Goal: Task Accomplishment & Management: Manage account settings

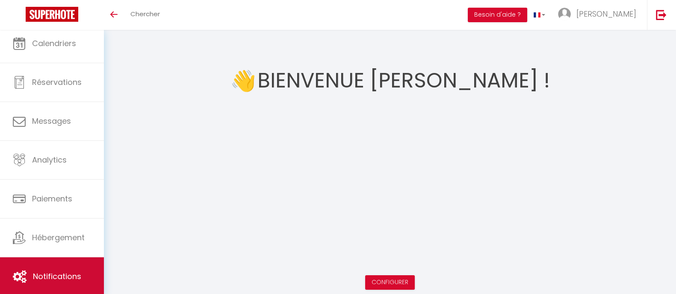
scroll to position [6, 0]
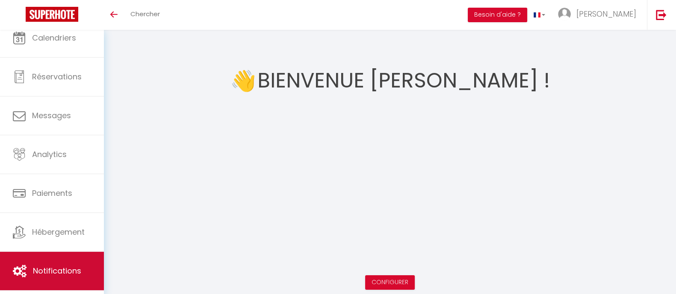
click at [55, 266] on span "Notifications" at bounding box center [57, 271] width 48 height 11
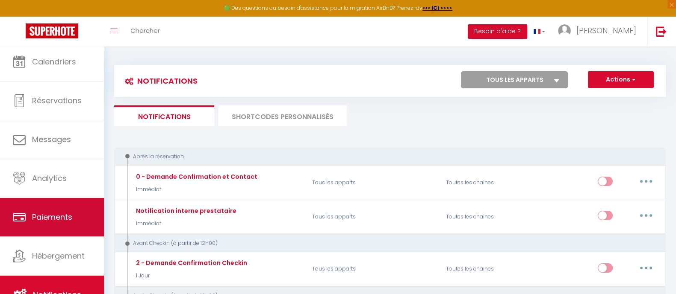
scroll to position [5, 0]
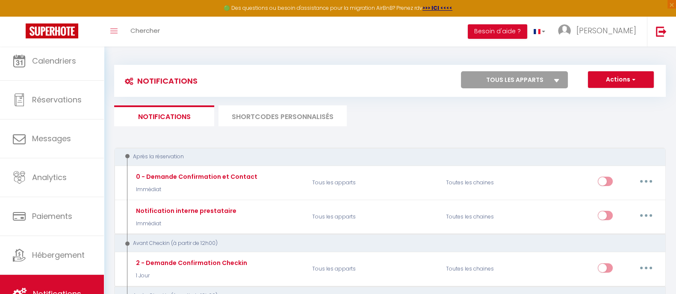
click at [519, 73] on select "Tous les apparts Wooden house in [GEOGRAPHIC_DATA]" at bounding box center [514, 79] width 107 height 17
select select "78552"
click at [461, 71] on select "Tous les apparts Wooden house in [GEOGRAPHIC_DATA]" at bounding box center [514, 79] width 107 height 17
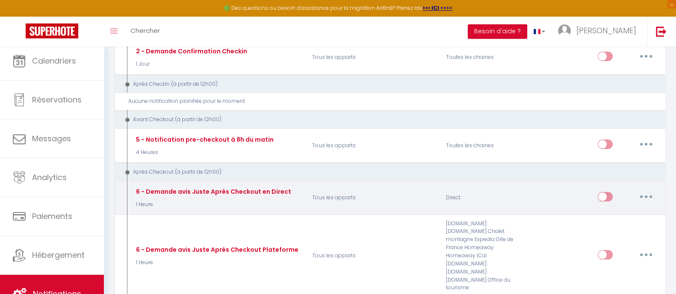
scroll to position [213, 0]
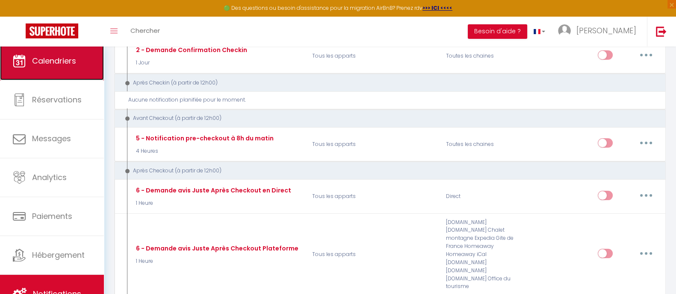
click at [37, 60] on span "Calendriers" at bounding box center [54, 61] width 44 height 11
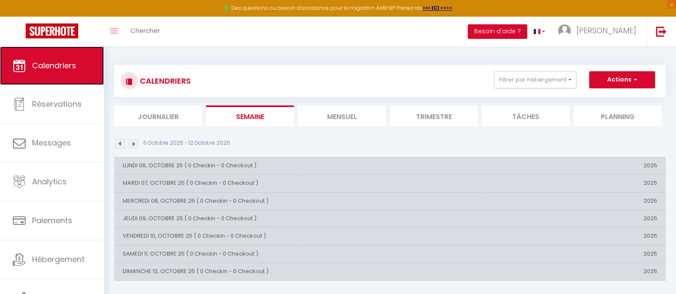
click at [72, 61] on span "Calendriers" at bounding box center [54, 65] width 44 height 11
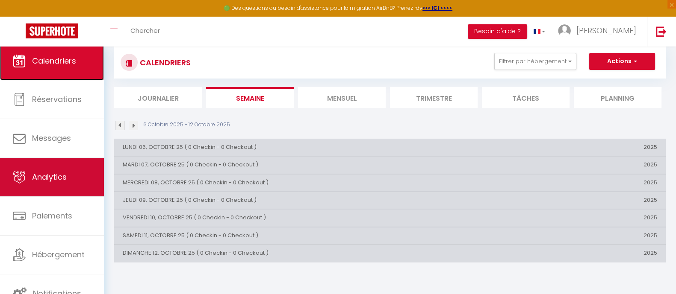
scroll to position [47, 0]
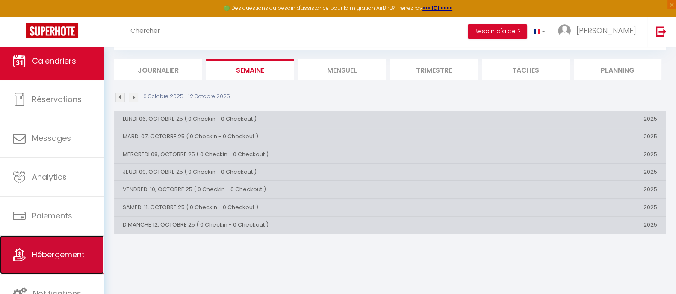
click at [53, 253] on span "Hébergement" at bounding box center [58, 255] width 53 height 11
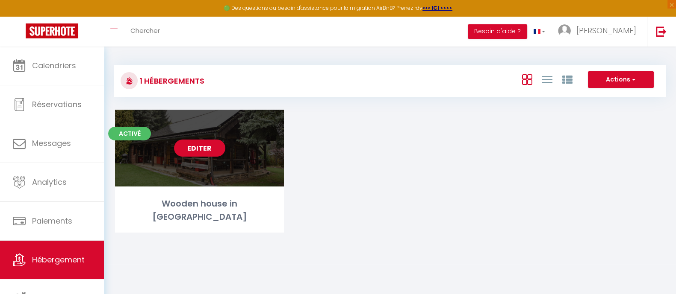
click at [186, 210] on div "Wooden house in [GEOGRAPHIC_DATA]" at bounding box center [199, 210] width 169 height 27
select select "3"
select select "2"
select select "1"
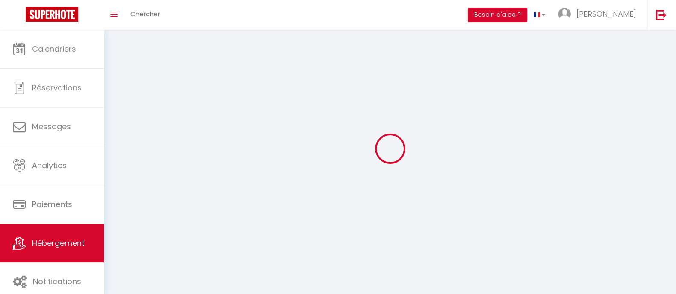
select select
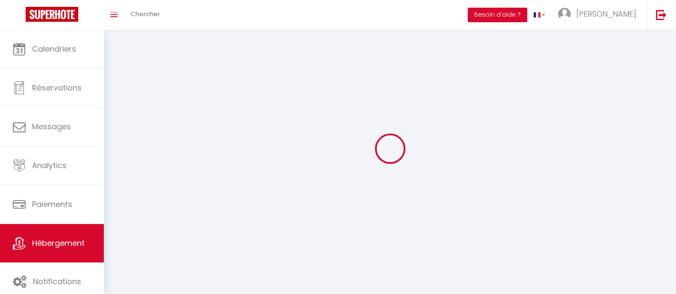
select select
checkbox input "false"
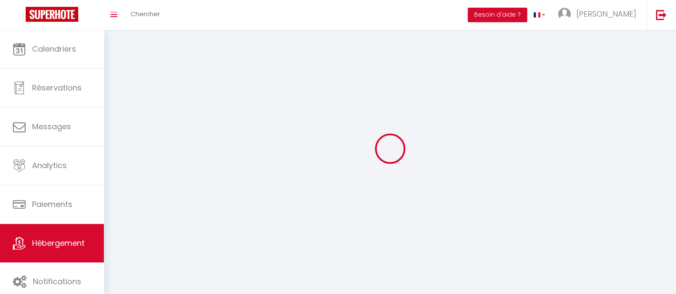
checkbox input "false"
select select
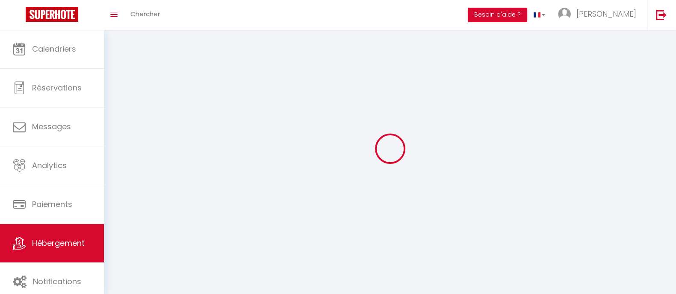
select select
checkbox input "false"
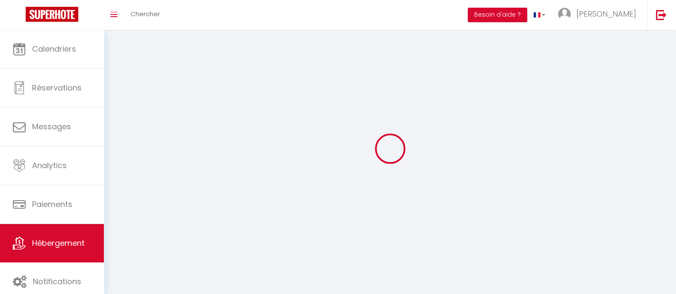
checkbox input "false"
select select
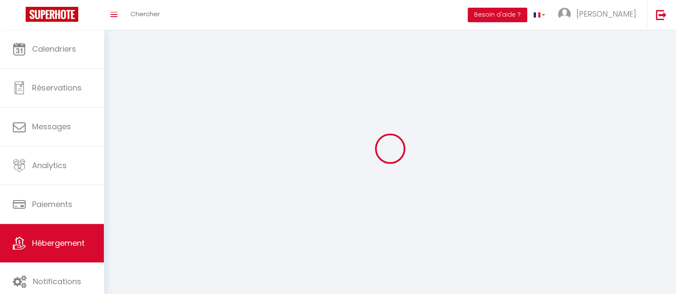
select select "28"
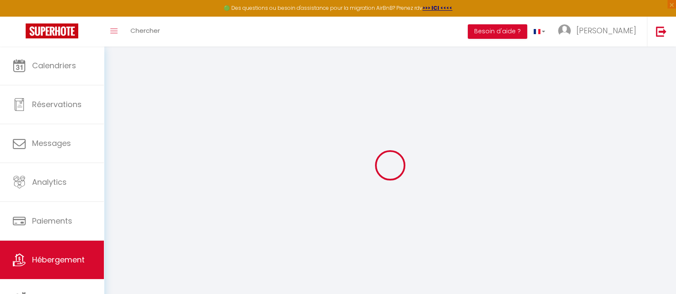
select select
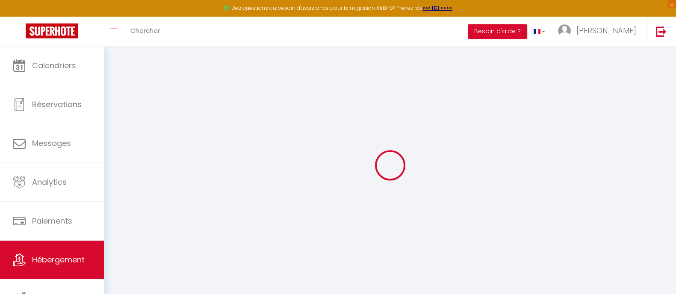
select select
checkbox input "false"
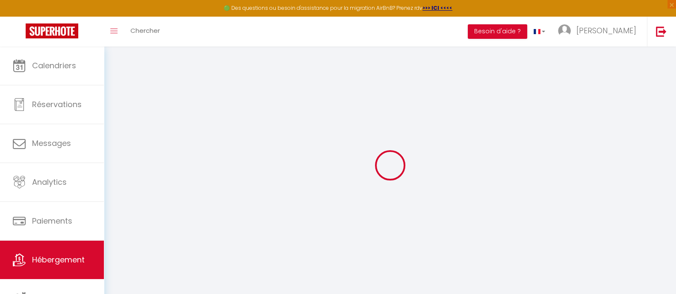
select select
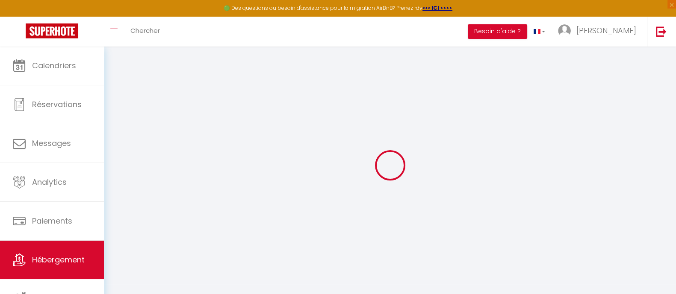
select select
checkbox input "false"
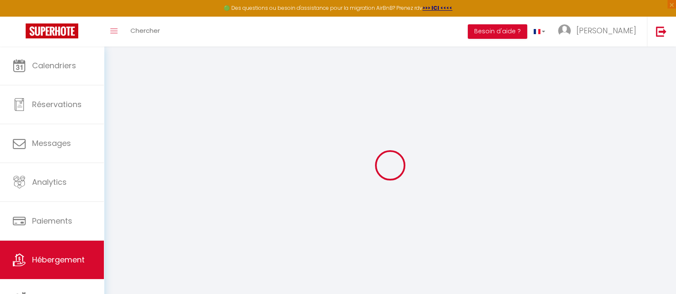
checkbox input "false"
select select
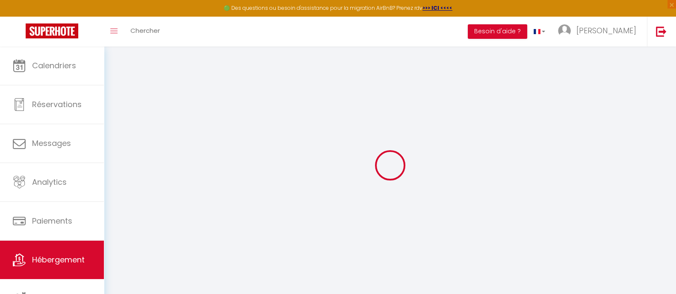
select select
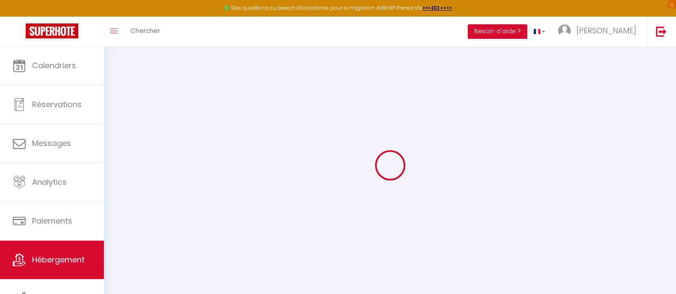
checkbox input "false"
select select
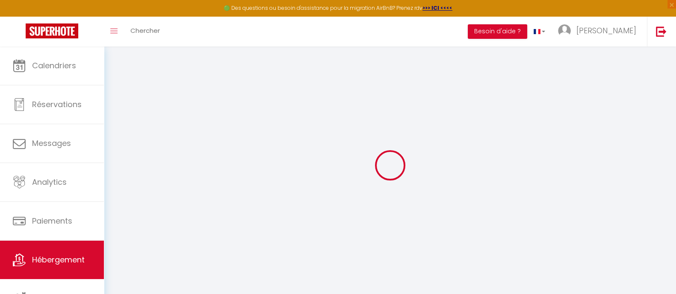
select select
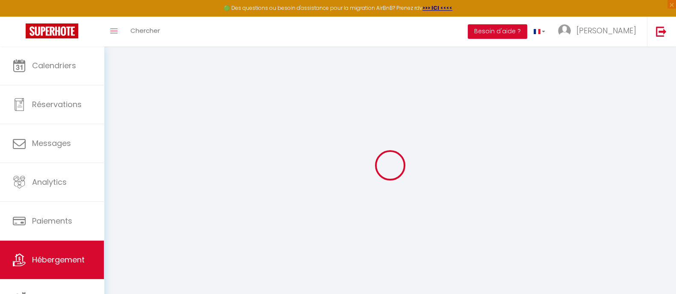
select select
checkbox input "false"
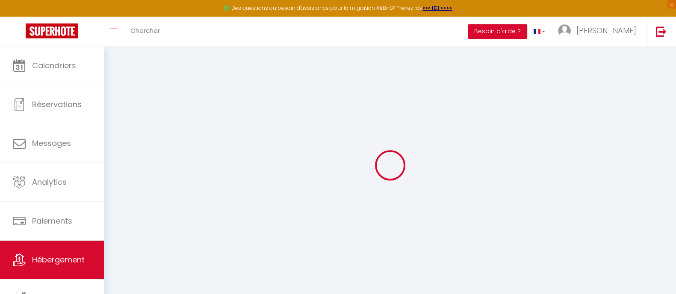
checkbox input "false"
select select
type input "Wooden house in [GEOGRAPHIC_DATA]"
type input "[PERSON_NAME]"
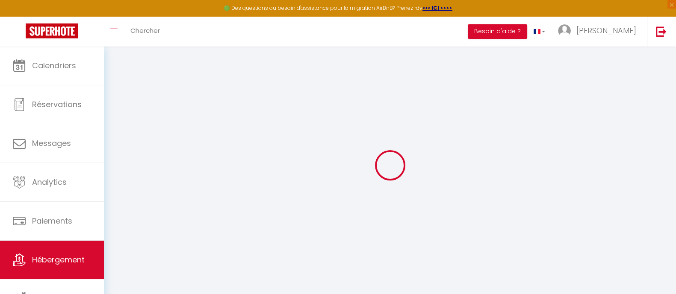
type input "[PERSON_NAME]"
type input "Popice 27"
type input "586 01"
type input "Jihlava"
select select "houses"
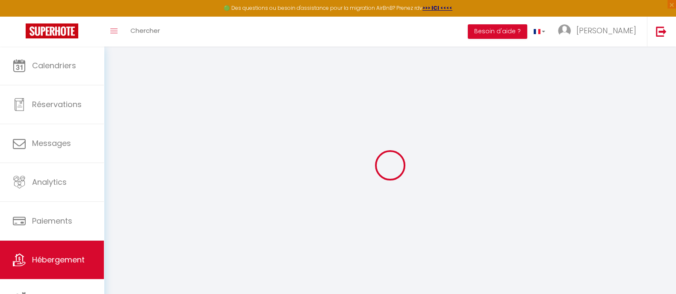
select select "8"
select select "2"
type input "180"
type input "40"
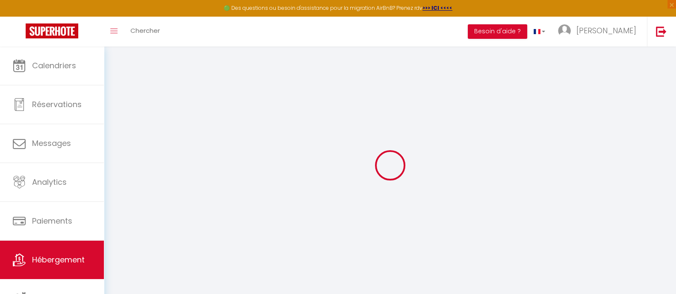
type input "1.00"
select select
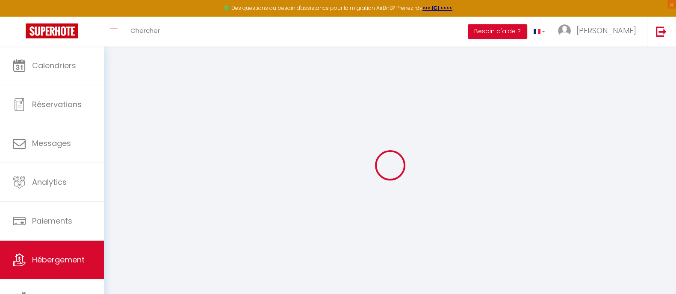
select select
type input "Popice 11"
type input "586 01"
type input "Jihlava"
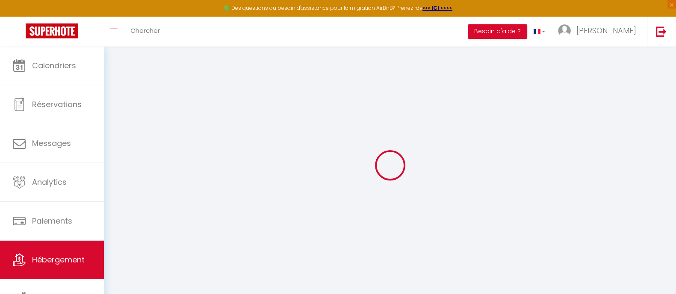
select select "59"
type input "[EMAIL_ADDRESS][DOMAIN_NAME]"
select select "16263"
checkbox input "false"
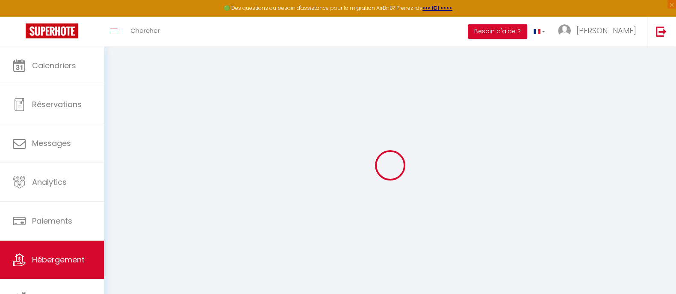
checkbox input "false"
select select
type input "0"
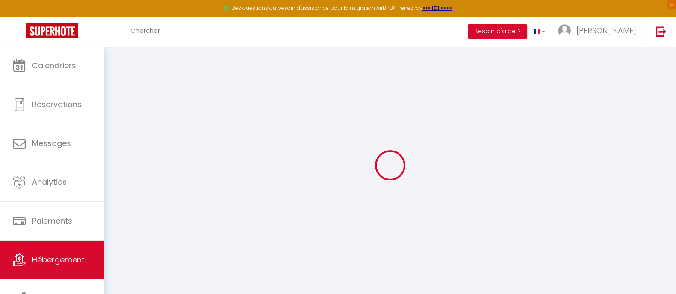
type input "0"
select select
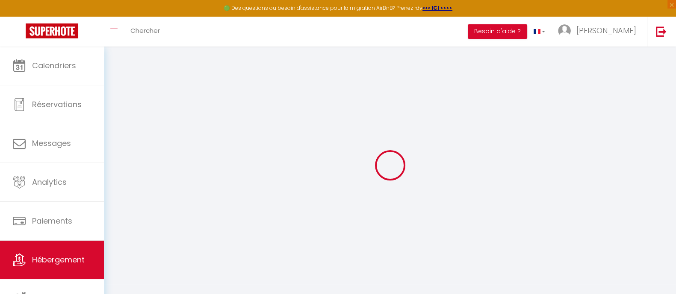
select select
checkbox input "false"
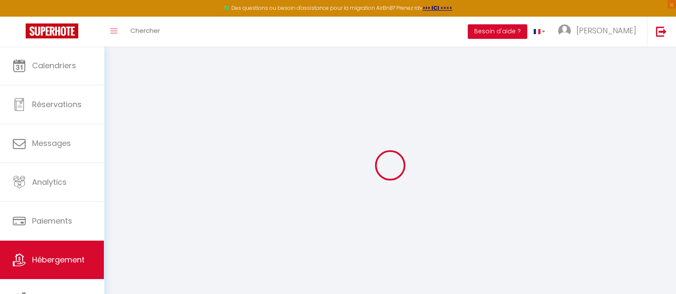
checkbox input "false"
select select
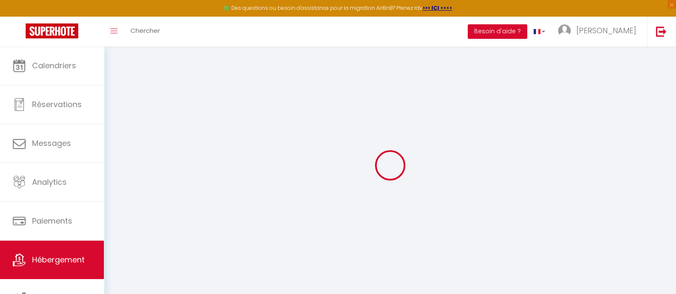
select select
checkbox input "false"
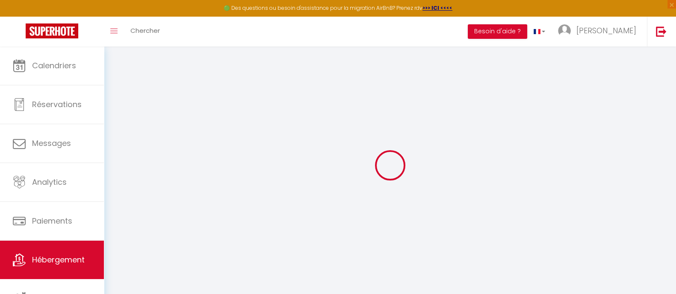
checkbox input "false"
select select "16:00"
select select "22:00"
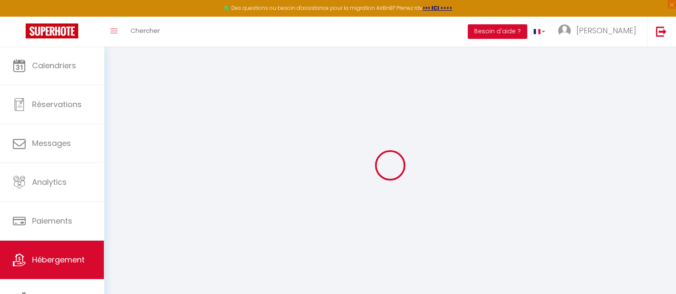
select select "11:00"
select select "30"
select select "15"
select select "23:00"
checkbox input "false"
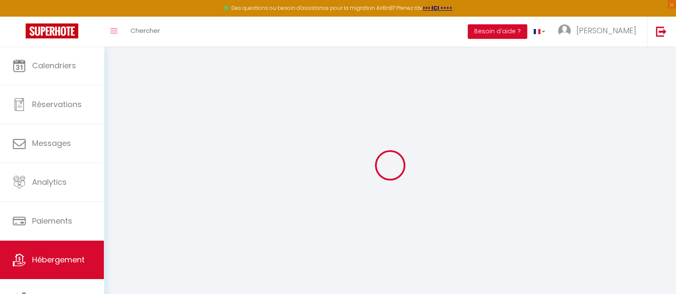
checkbox input "false"
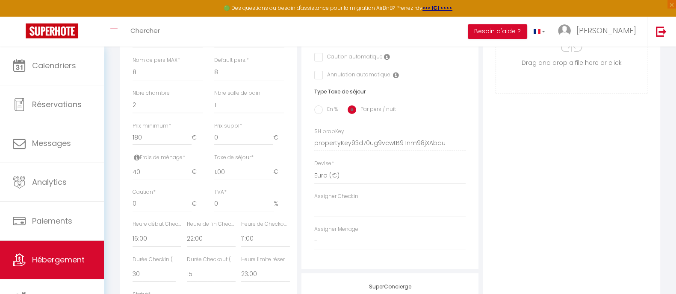
scroll to position [38, 0]
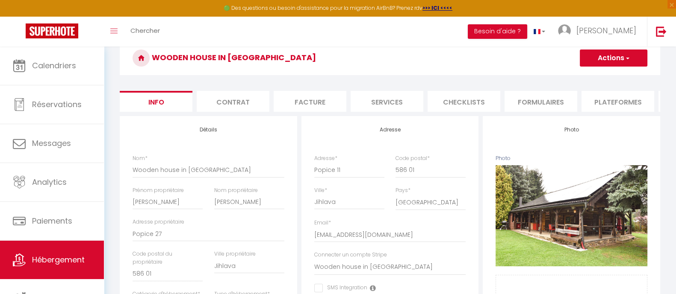
click at [205, 100] on li "Contrat" at bounding box center [233, 101] width 73 height 21
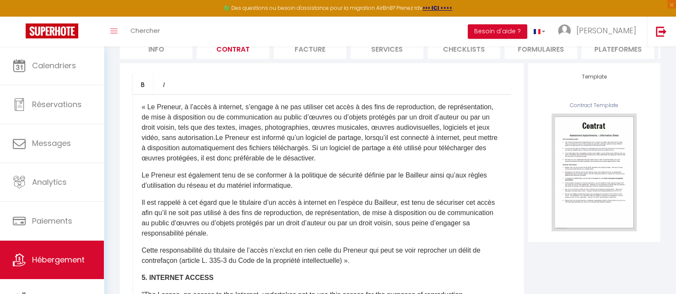
scroll to position [795, 0]
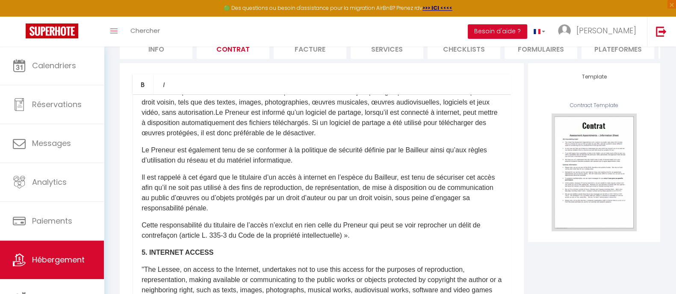
click at [320, 47] on li "Facture" at bounding box center [309, 48] width 73 height 21
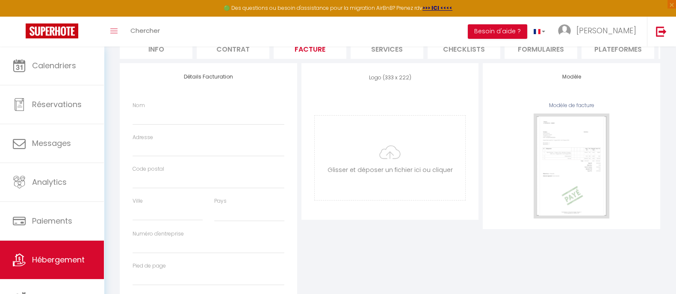
select select
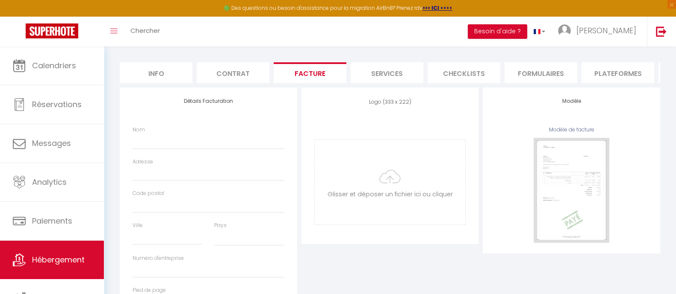
scroll to position [53, 0]
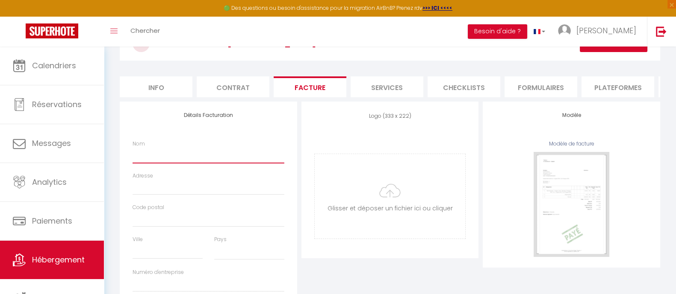
click at [154, 160] on input "Nom" at bounding box center [208, 155] width 152 height 15
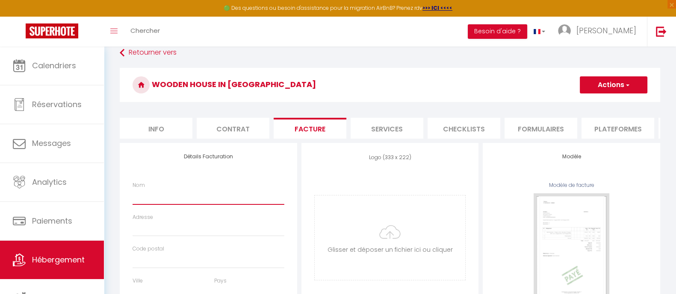
scroll to position [0, 0]
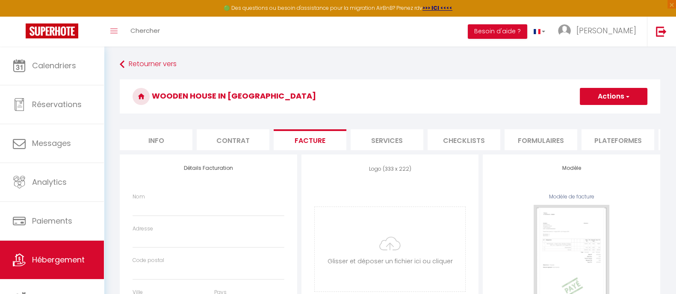
click at [397, 135] on li "Services" at bounding box center [386, 139] width 73 height 21
select select
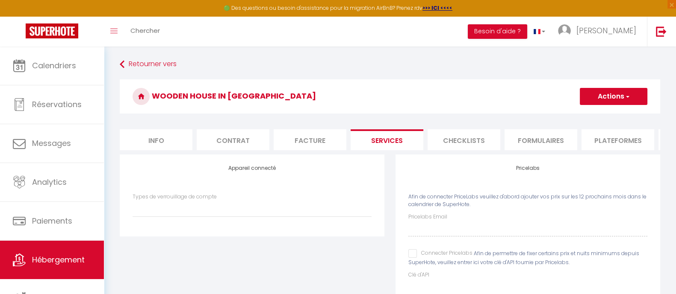
click at [472, 142] on li "Checklists" at bounding box center [463, 139] width 73 height 21
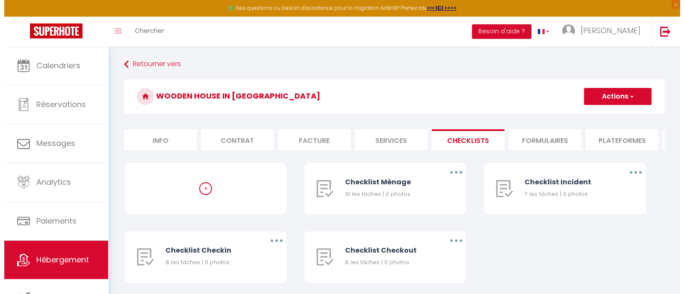
scroll to position [47, 0]
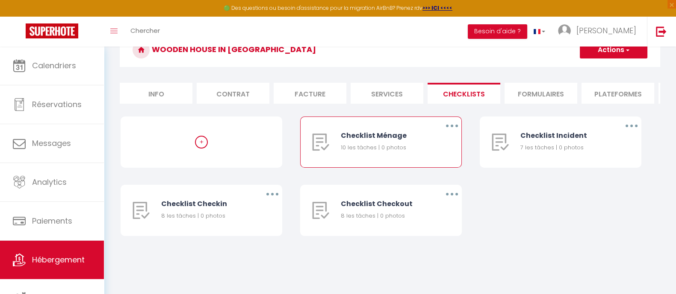
click at [391, 163] on div "Checklist Ménage 10 les tâches | 0 photos" at bounding box center [385, 142] width 88 height 50
click at [348, 138] on div "Checklist Ménage 10 les tâches | 0 photos" at bounding box center [385, 142] width 88 height 50
click at [453, 131] on button "button" at bounding box center [452, 126] width 24 height 14
click at [429, 153] on link "Editer" at bounding box center [429, 145] width 63 height 15
type input "Checklist Ménage"
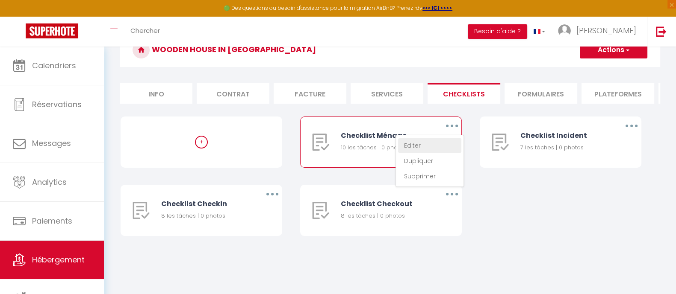
type input "Procédure à suivre à la fin du ménage"
select select
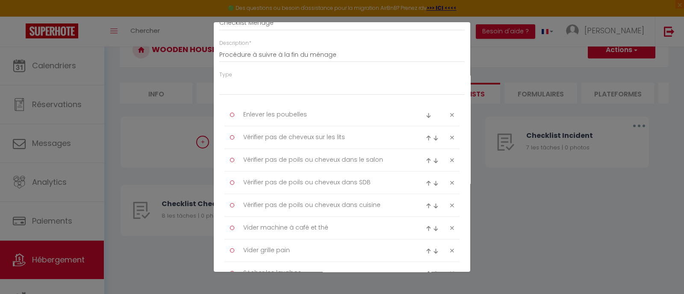
scroll to position [0, 0]
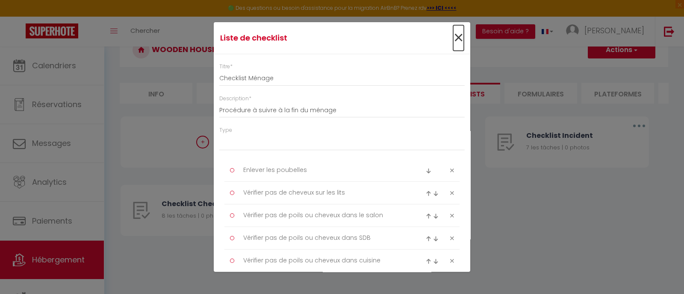
click at [453, 39] on span "×" at bounding box center [458, 38] width 11 height 26
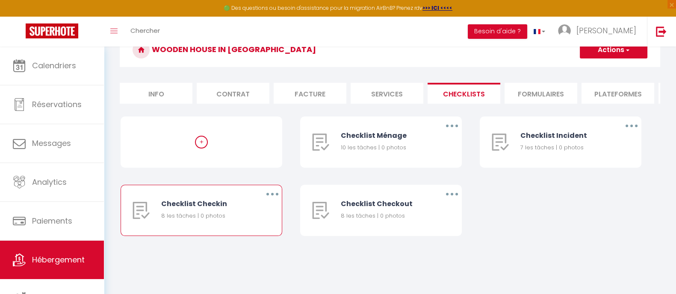
click at [193, 220] on div "8 les tâches | 0 photos" at bounding box center [205, 216] width 88 height 9
click at [275, 201] on button "button" at bounding box center [272, 195] width 24 height 14
click at [259, 221] on link "Editer" at bounding box center [249, 214] width 63 height 15
type input "Checklist Checkin"
type input "Procédure à suivre lors du checkin"
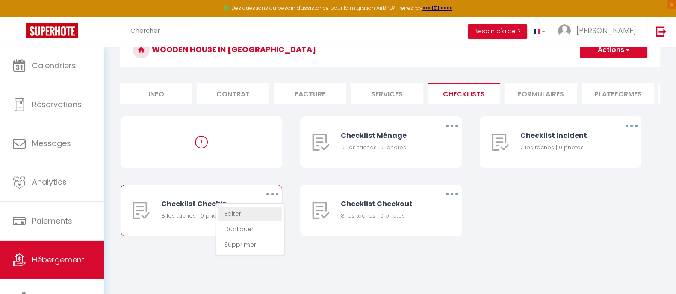
select select "3"
type textarea "Indiquer le WIFI"
type textarea "Indiquer le chauffage"
type textarea "Indiquer la clim"
type textarea "Indiquer procédure checkout"
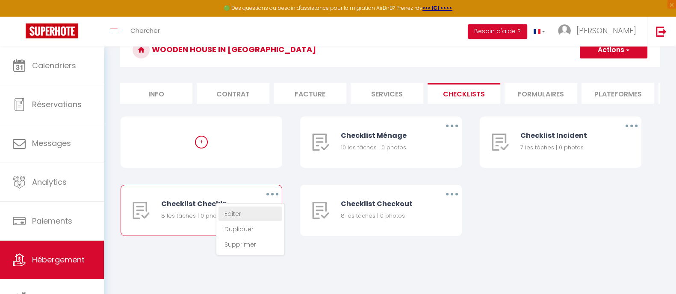
type textarea "Rappeler pas de bruits après 22h"
type textarea "Prendre carte d'identité en photo"
type textarea "Expliquer et donner conseils avec carte en support"
type textarea "Montrer le guide de bienvenue"
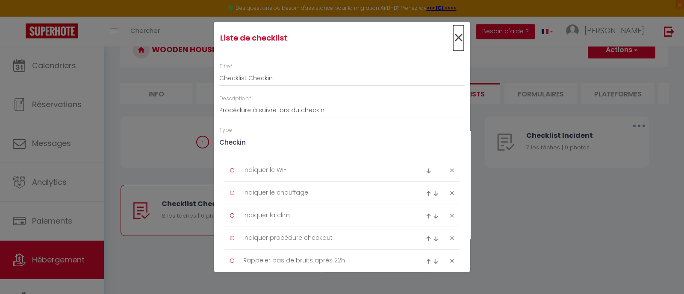
click at [453, 38] on span "×" at bounding box center [458, 38] width 11 height 26
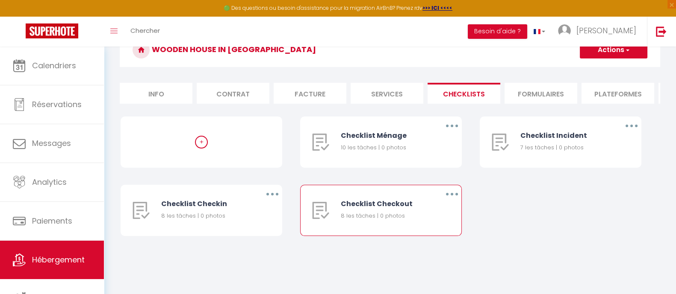
click at [425, 209] on div "Checklist Checkout" at bounding box center [385, 204] width 88 height 11
click at [446, 199] on button "button" at bounding box center [452, 195] width 24 height 14
click at [427, 221] on link "Editer" at bounding box center [429, 214] width 63 height 15
type input "Checklist Checkout"
type input "Procédure à suivre lors du checkout"
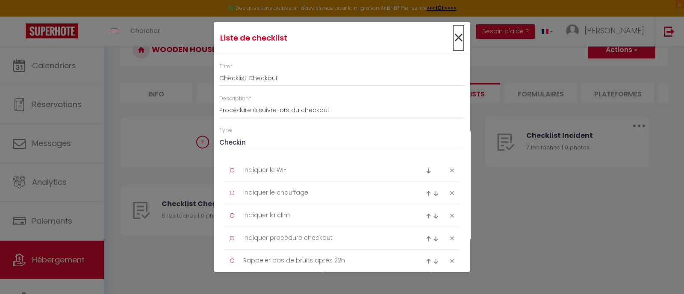
click at [453, 33] on span "×" at bounding box center [458, 38] width 11 height 26
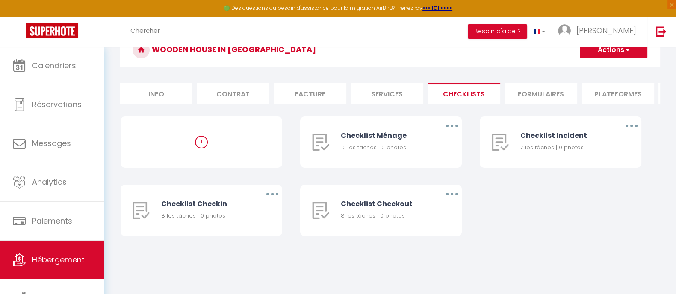
click at [532, 99] on li "Formulaires" at bounding box center [540, 93] width 73 height 21
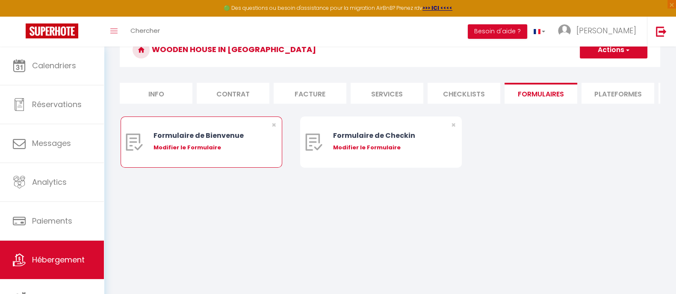
click at [180, 152] on div "Modifier le Formulaire" at bounding box center [207, 148] width 109 height 9
type input "Formulaire de Bienvenue"
type input "Afin de préparer au mieux votre arrivée et recevoir votre Guide de Bienvenue, j…"
select select "[object Object]"
radio input "true"
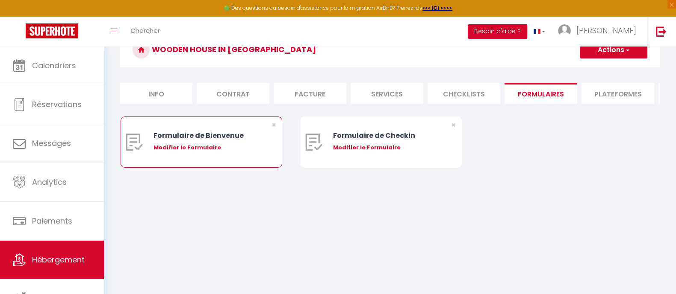
type input "https://superhote.com/confirmation"
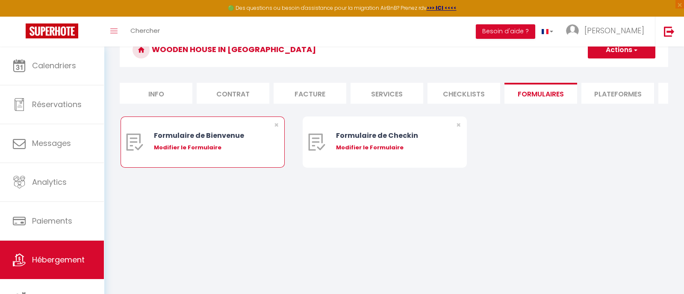
select select
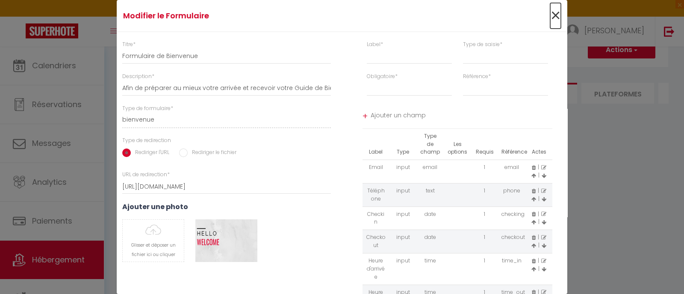
click at [550, 14] on span "×" at bounding box center [555, 16] width 11 height 26
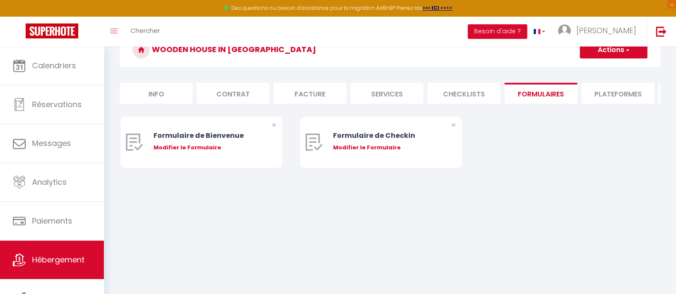
click at [618, 90] on li "Plateformes" at bounding box center [617, 93] width 73 height 21
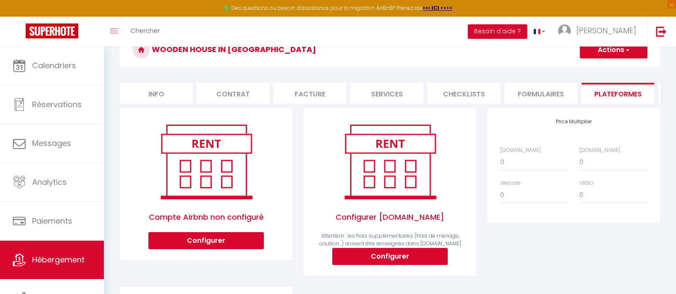
scroll to position [100, 0]
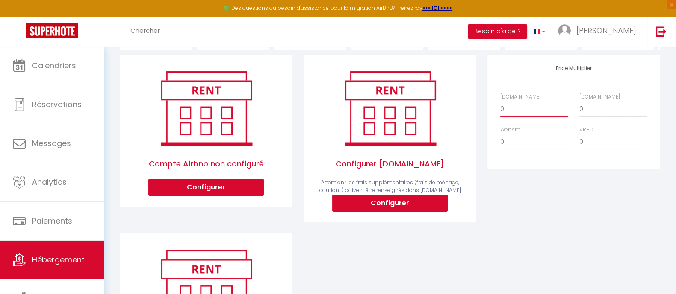
click at [511, 117] on select "0 + 1 % + 2 % + 3 % + 4 % + 5 % + 6 % + 7 % + 8 % + 9 %" at bounding box center [534, 109] width 68 height 16
click at [596, 112] on select "0 + 1 % + 2 % + 3 % + 4 % + 5 % + 6 % + 7 % + 8 % + 9 %" at bounding box center [613, 109] width 68 height 16
select select "+ 23 %"
click at [579, 109] on select "0 + 1 % + 2 % + 3 % + 4 % + 5 % + 6 % + 7 % + 8 % + 9 %" at bounding box center [613, 109] width 68 height 16
click at [511, 149] on select "0 + 1 % + 2 % + 3 % + 4 % + 5 % + 6 % + 7 % + 8 % + 9 %" at bounding box center [534, 142] width 68 height 16
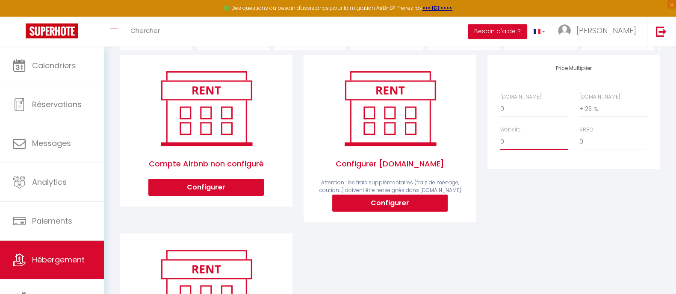
click at [500, 141] on select "0 + 1 % + 2 % + 3 % + 4 % + 5 % + 6 % + 7 % + 8 % + 9 %" at bounding box center [534, 142] width 68 height 16
click at [536, 112] on select "0 + 1 % + 2 % + 3 % + 4 % + 5 % + 6 % + 7 % + 8 % + 9 %" at bounding box center [534, 109] width 68 height 16
select select "+ 17 %"
click at [500, 109] on select "0 + 1 % + 2 % + 3 % + 4 % + 5 % + 6 % + 7 % + 8 % + 9 %" at bounding box center [534, 109] width 68 height 16
click at [607, 147] on select "0 + 1 % + 2 % + 3 % + 4 % + 5 % + 6 % + 7 % + 8 % + 9 %" at bounding box center [613, 142] width 68 height 16
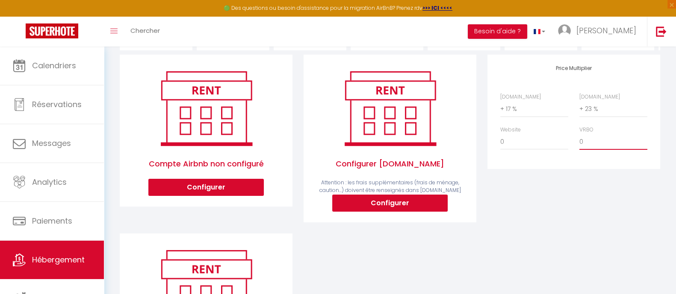
select select "+ 20 %"
click at [579, 141] on select "0 + 1 % + 2 % + 3 % + 4 % + 5 % + 6 % + 7 % + 8 % + 9 %" at bounding box center [613, 142] width 68 height 16
click at [602, 217] on div "Price Multiplier Airbnb.com 0 + 1 % + 2 % + 3 % + 4 % + 5 % + 6 % + 7 %" at bounding box center [574, 144] width 184 height 179
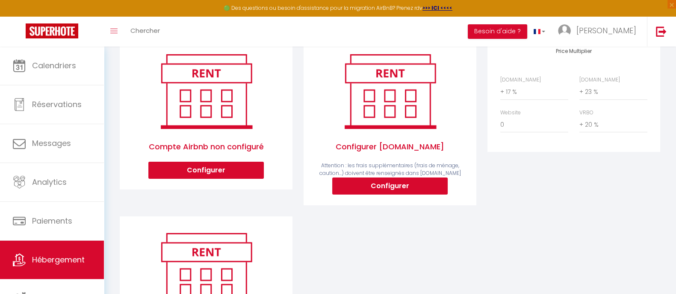
scroll to position [113, 0]
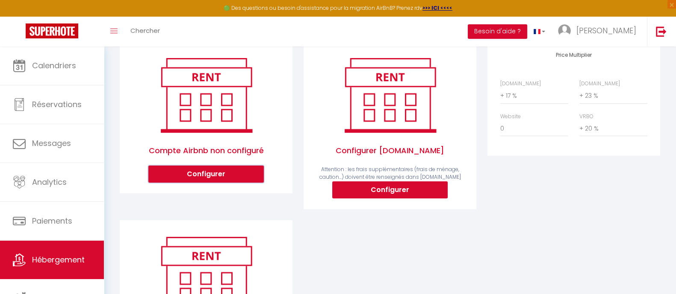
click at [225, 181] on button "Configurer" at bounding box center [205, 174] width 115 height 17
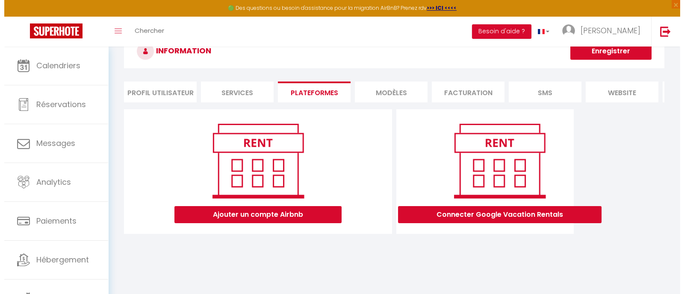
scroll to position [47, 0]
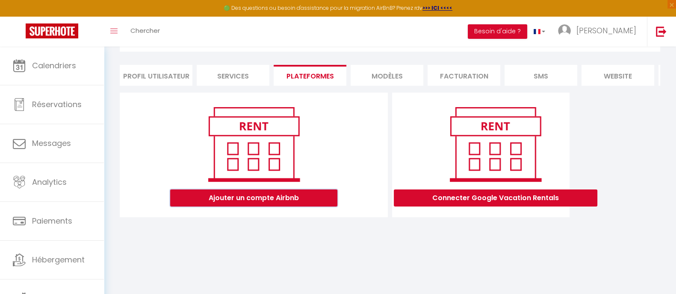
click at [267, 205] on button "Ajouter un compte Airbnb" at bounding box center [253, 198] width 167 height 17
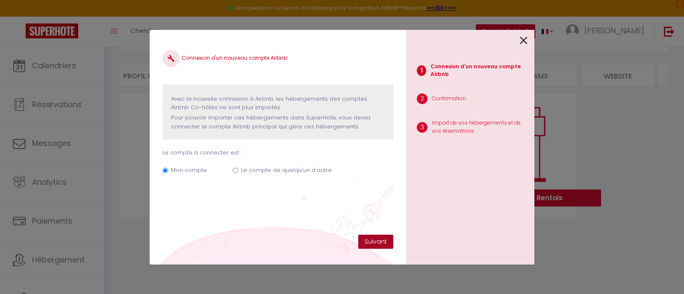
click at [367, 238] on button "Suivant" at bounding box center [375, 242] width 35 height 15
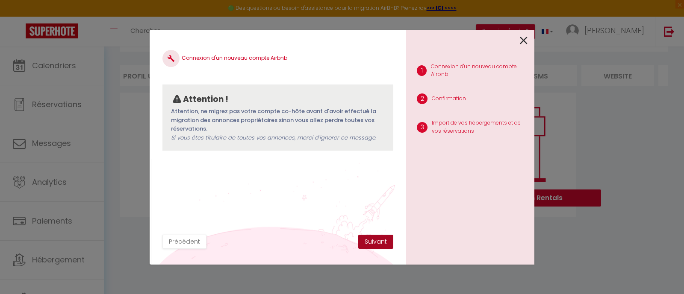
click at [367, 238] on button "Suivant" at bounding box center [375, 242] width 35 height 15
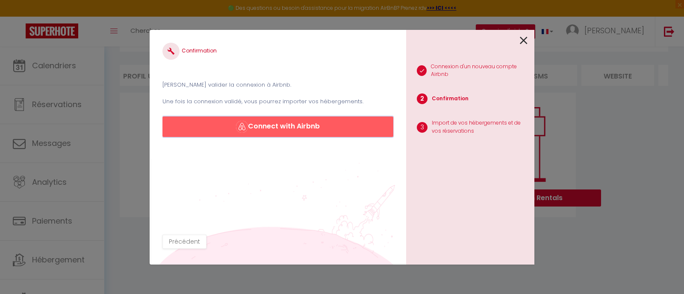
click at [300, 123] on button "Connect with Airbnb" at bounding box center [277, 127] width 231 height 21
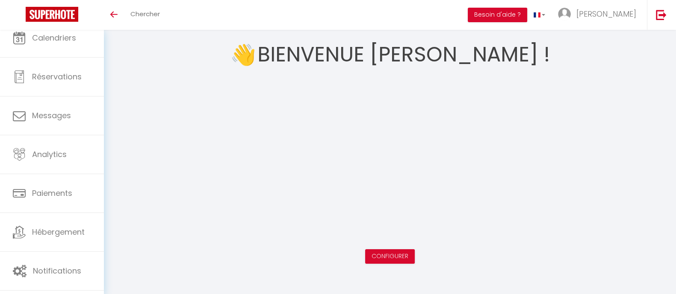
scroll to position [30, 0]
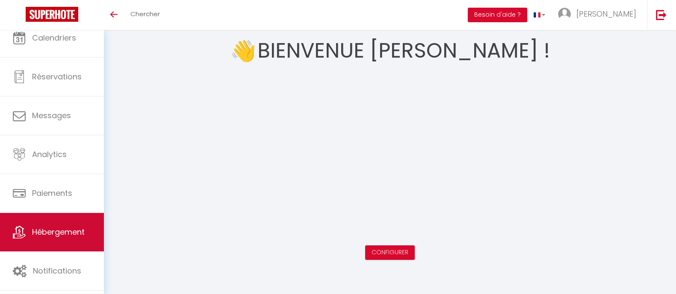
click at [41, 230] on span "Hébergement" at bounding box center [58, 232] width 53 height 11
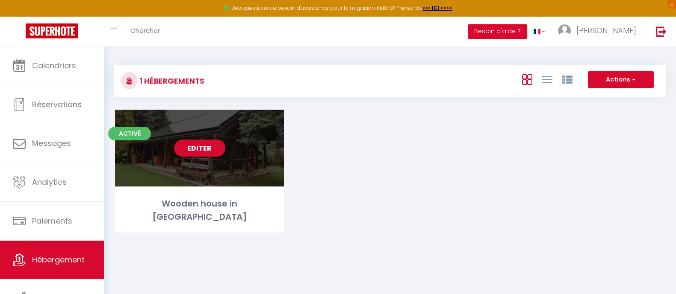
click at [170, 174] on div "Editer" at bounding box center [199, 148] width 169 height 77
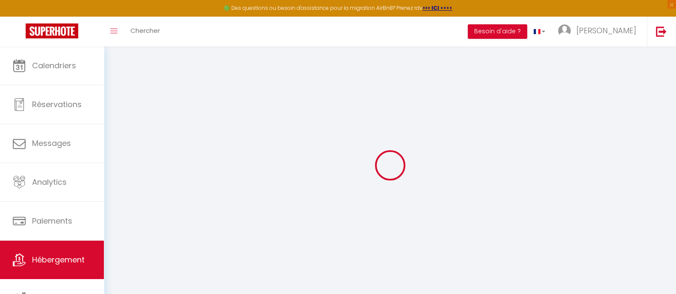
select select
select select "16:00"
select select "22:00"
select select "11:00"
select select "30"
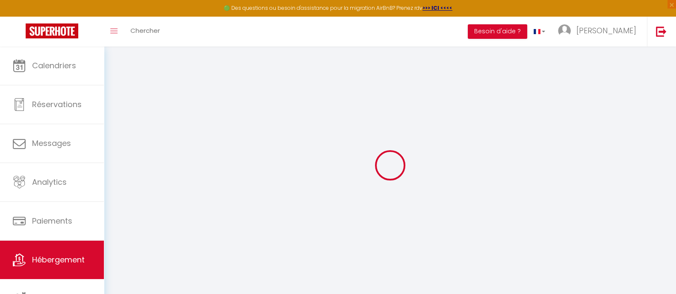
select select "15"
select select "23:00"
checkbox input "false"
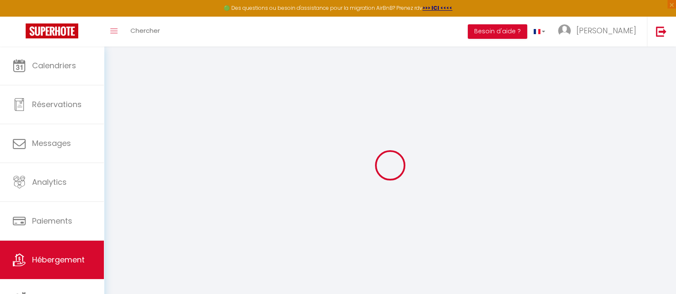
checkbox input "false"
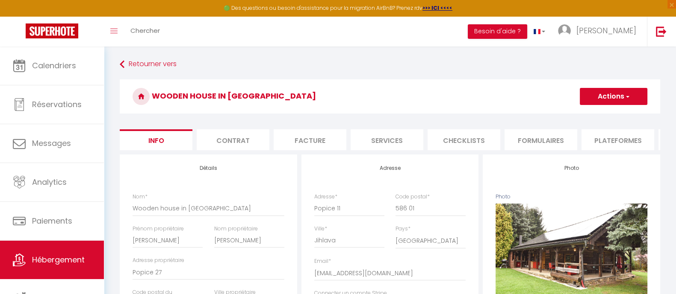
scroll to position [53, 0]
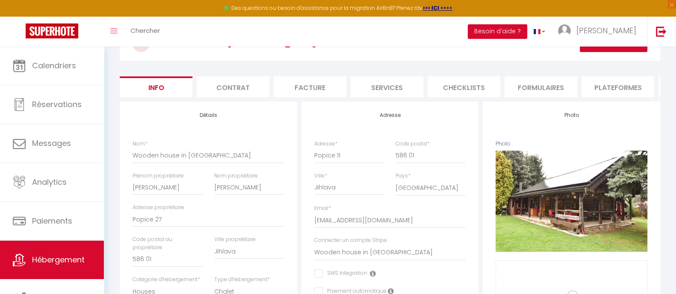
click at [395, 86] on li "Services" at bounding box center [386, 86] width 73 height 21
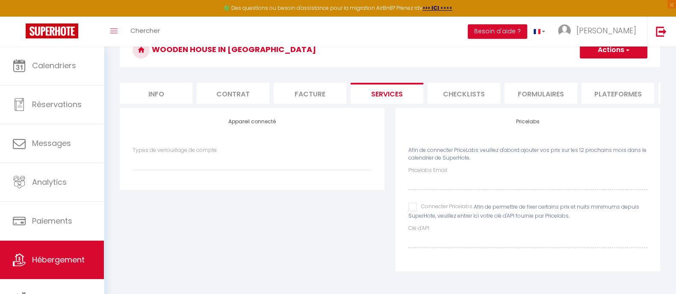
select select
click at [157, 172] on div "Types de verrouillage de compte" at bounding box center [252, 163] width 250 height 33
click at [177, 145] on div "Appareil connecté Types de verrouillage de compte" at bounding box center [252, 149] width 264 height 82
click at [256, 122] on h4 "Appareil connecté" at bounding box center [251, 122] width 239 height 6
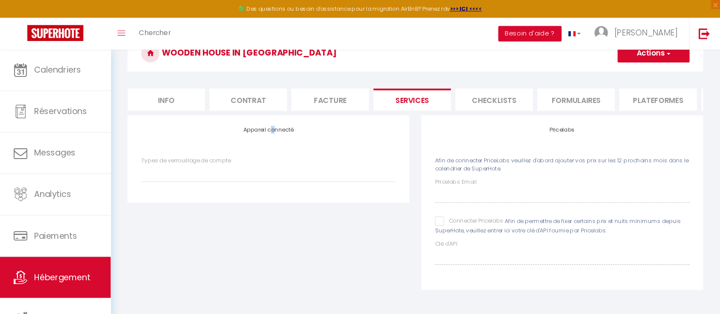
scroll to position [47, 0]
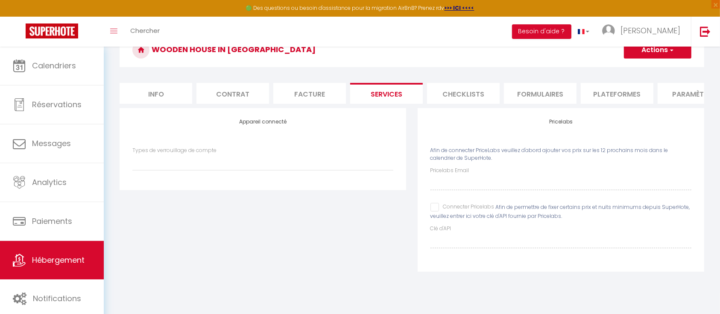
click at [479, 162] on span "Afin de connecter PriceLabs veuillez d'abord ajouter vos prix sur les 12 procha…" at bounding box center [550, 154] width 238 height 15
click at [432, 212] on input "Connecter Pricelabs" at bounding box center [463, 207] width 64 height 9
checkbox input "true"
select select
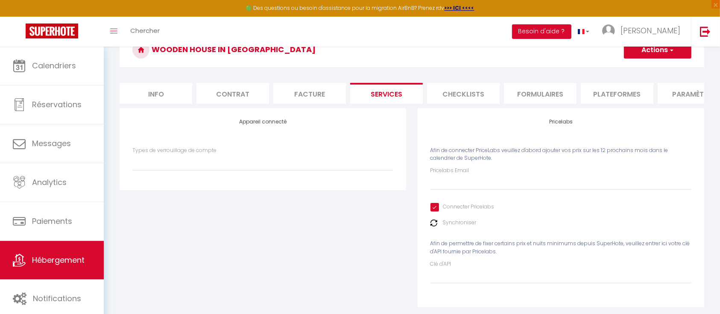
click at [438, 227] on div "Synchroniser" at bounding box center [561, 223] width 261 height 8
click at [444, 190] on input "Pricelabs Email" at bounding box center [561, 182] width 261 height 15
type input "[EMAIL_ADDRESS][DOMAIN_NAME]"
select select
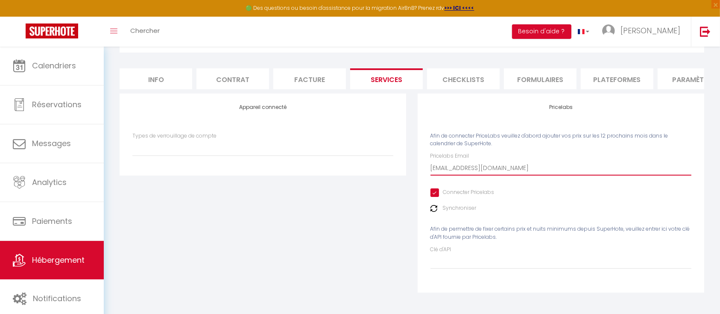
scroll to position [69, 0]
click at [463, 207] on label "Synchroniser" at bounding box center [460, 208] width 34 height 8
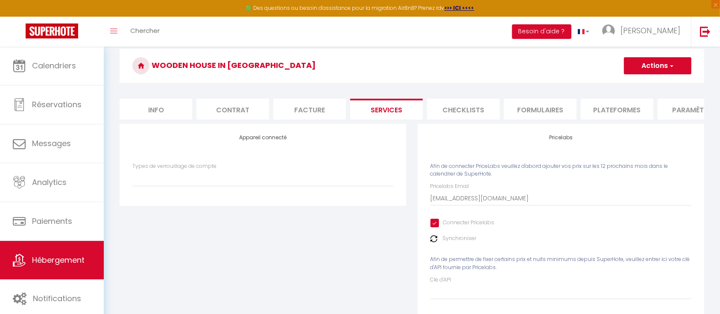
scroll to position [0, 0]
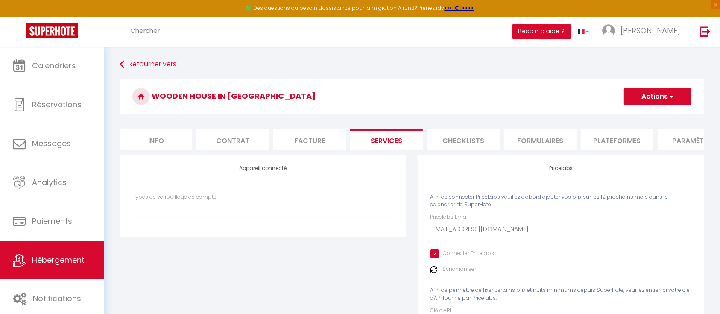
click at [675, 92] on button "Actions" at bounding box center [658, 96] width 68 height 17
click at [662, 115] on link "Enregistrer" at bounding box center [658, 115] width 68 height 11
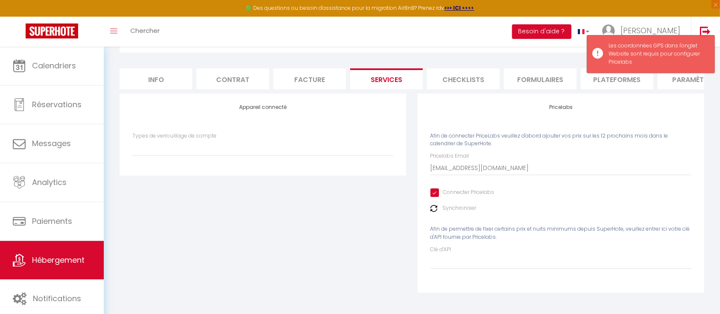
scroll to position [69, 0]
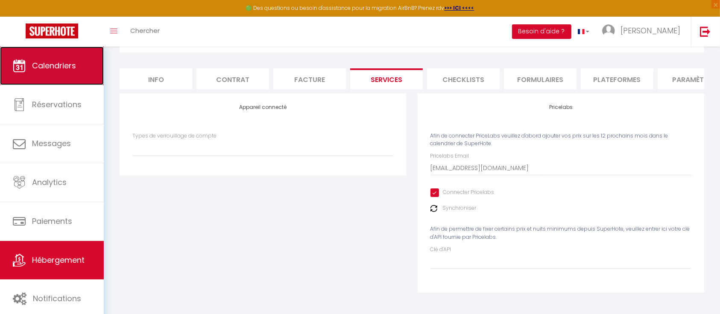
click at [43, 59] on link "Calendriers" at bounding box center [52, 66] width 104 height 38
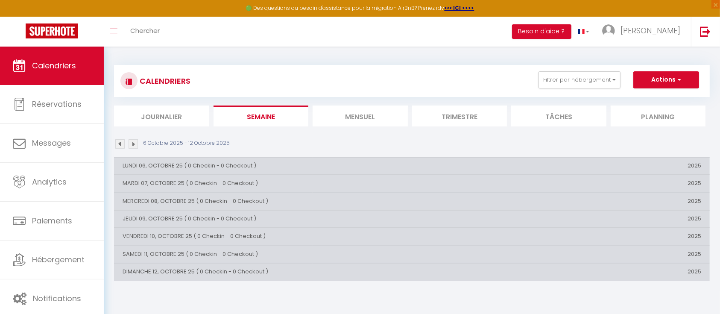
click at [357, 112] on li "Mensuel" at bounding box center [360, 116] width 95 height 21
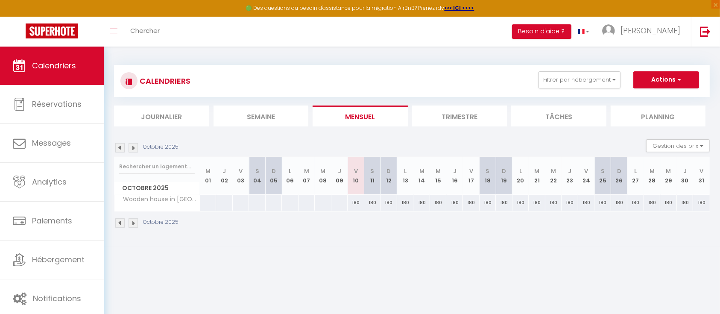
click at [356, 200] on div "180" at bounding box center [356, 203] width 17 height 16
type input "180"
type input "Ven 10 Octobre 2025"
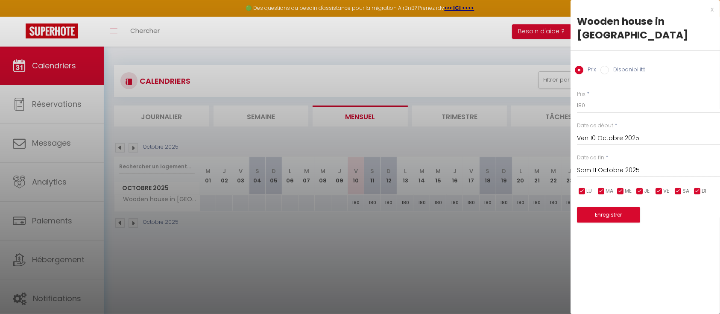
click at [626, 165] on input "Sam 11 Octobre 2025" at bounding box center [648, 170] width 143 height 11
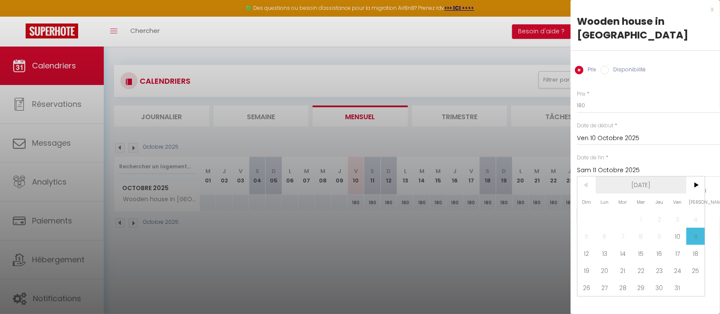
click at [651, 176] on span "[DATE]" at bounding box center [641, 184] width 91 height 17
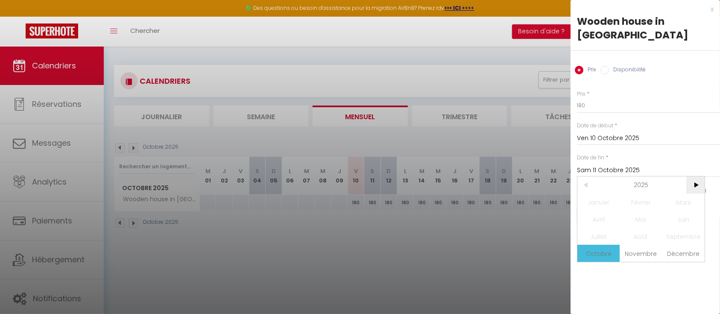
click at [675, 176] on span ">" at bounding box center [696, 184] width 18 height 17
click at [675, 245] on span "Décembre" at bounding box center [684, 253] width 42 height 17
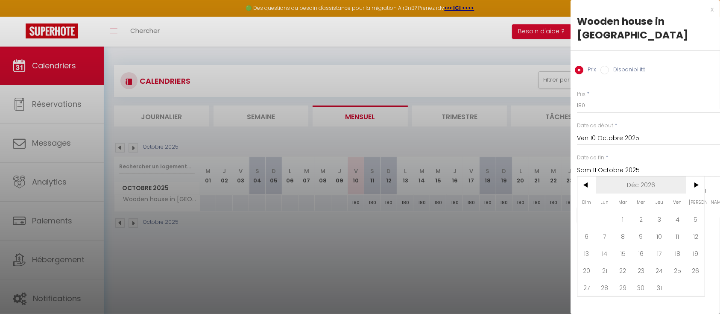
click at [648, 176] on span "Déc 2026" at bounding box center [641, 184] width 91 height 17
click at [647, 176] on span "2026" at bounding box center [641, 184] width 91 height 17
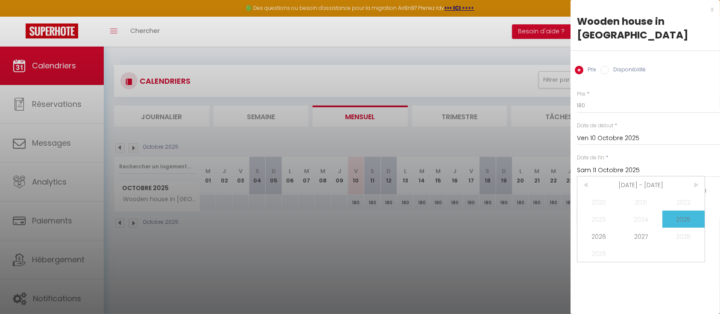
click at [647, 176] on span "[DATE] - [DATE]" at bounding box center [641, 184] width 91 height 17
click at [606, 228] on span "2026" at bounding box center [599, 236] width 42 height 17
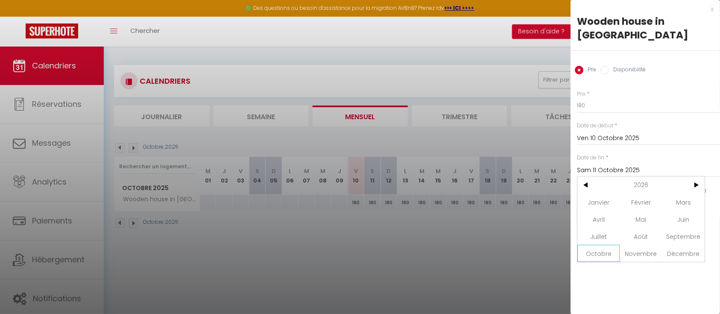
click at [608, 245] on span "Octobre" at bounding box center [599, 253] width 42 height 17
click at [675, 279] on span "31" at bounding box center [696, 287] width 18 height 17
type input "[PERSON_NAME] 31 Octobre 2026"
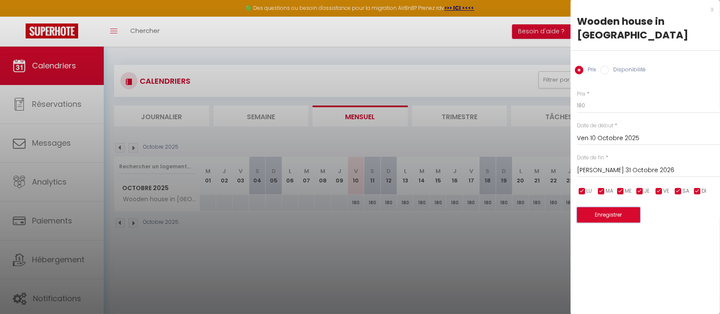
click at [619, 207] on button "Enregistrer" at bounding box center [608, 214] width 63 height 15
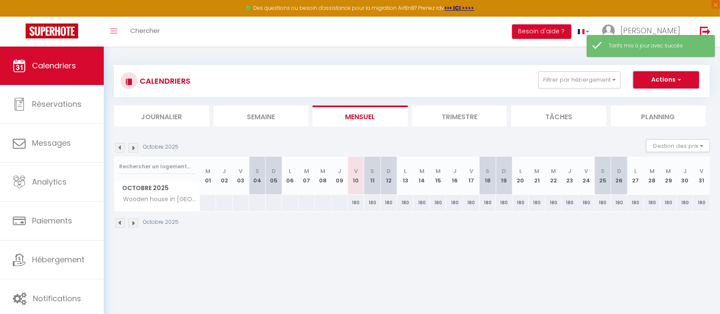
click at [667, 82] on button "Actions" at bounding box center [667, 79] width 66 height 17
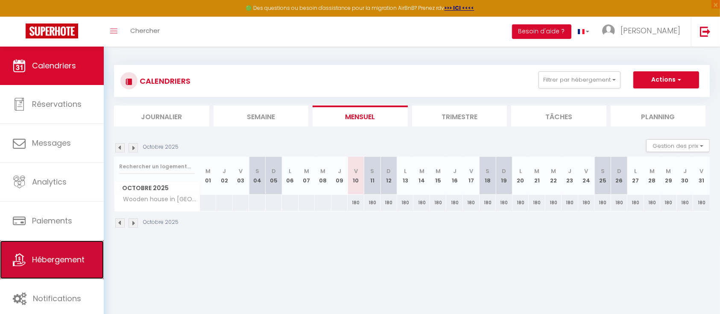
click at [32, 243] on link "Hébergement" at bounding box center [52, 260] width 104 height 38
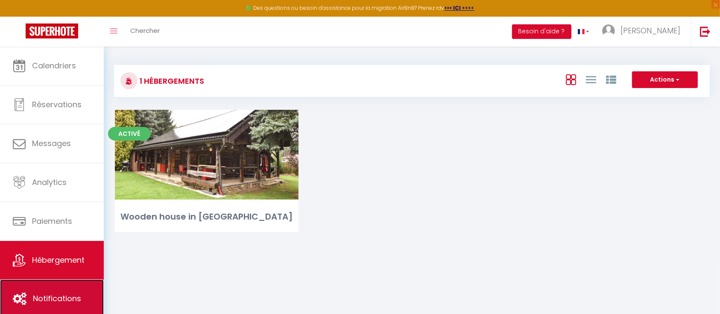
click at [50, 288] on link "Notifications" at bounding box center [52, 298] width 104 height 38
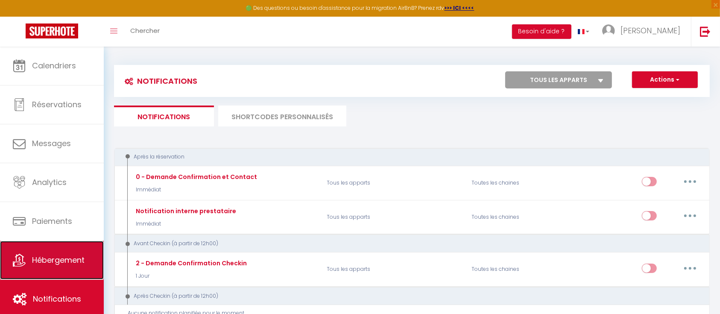
click at [58, 256] on span "Hébergement" at bounding box center [58, 260] width 53 height 11
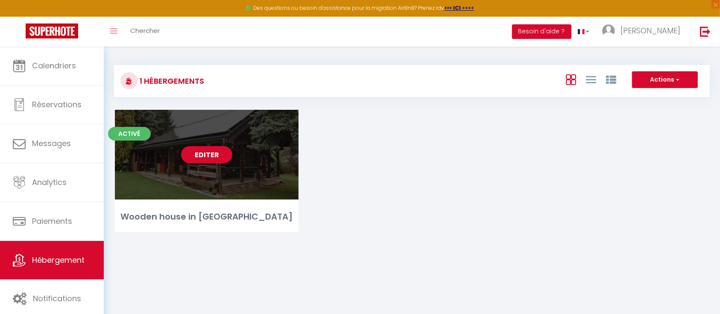
click at [200, 150] on link "Editer" at bounding box center [206, 154] width 51 height 17
select select "3"
select select "2"
select select "1"
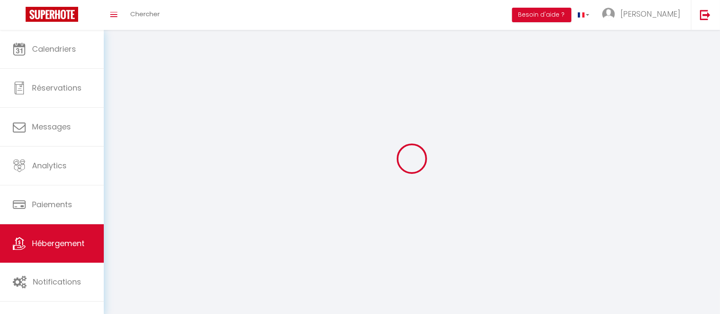
select select
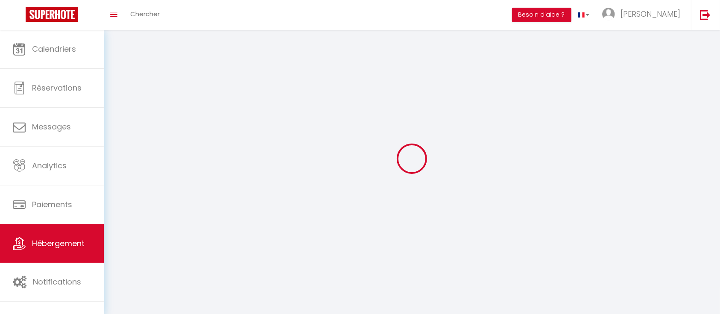
select select
checkbox input "false"
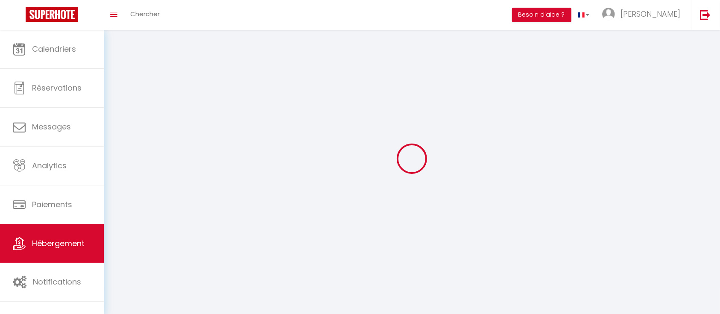
checkbox input "false"
select select
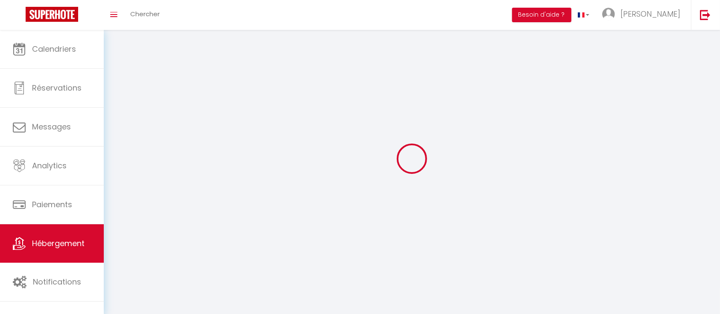
select select
checkbox input "false"
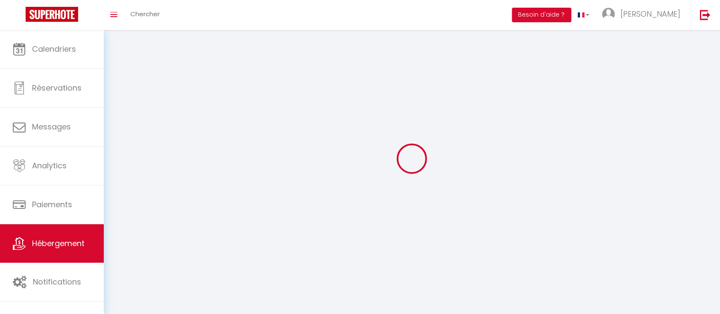
checkbox input "false"
select select
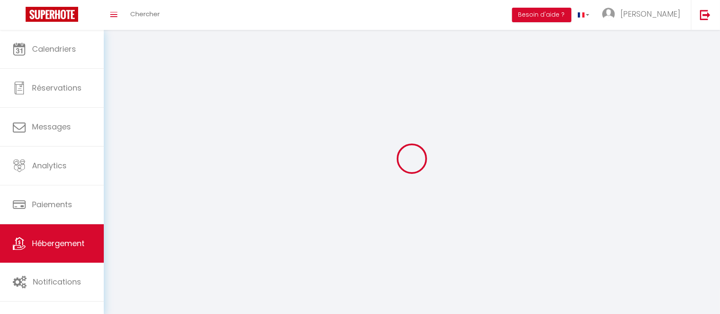
select select "1"
select select
select select "28"
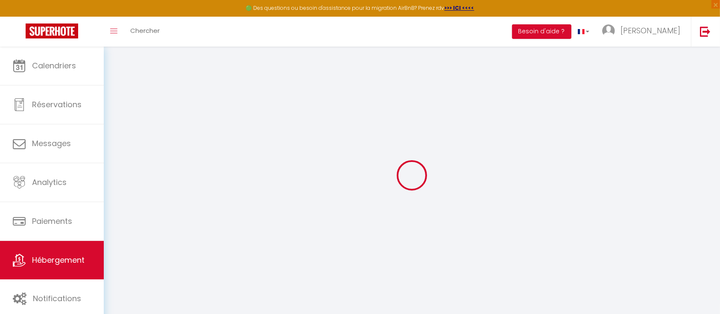
select select
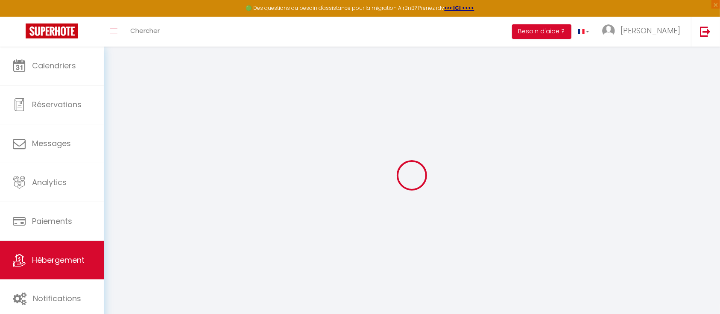
select select
checkbox input "false"
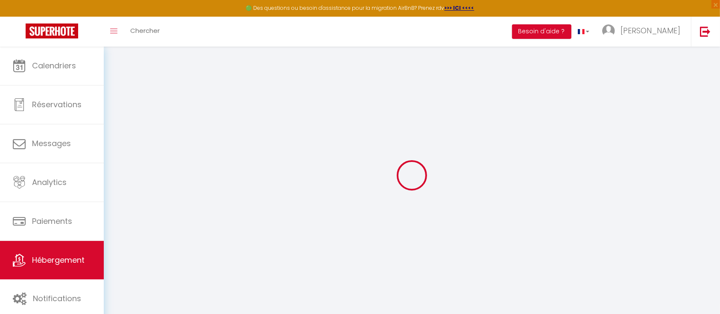
select select
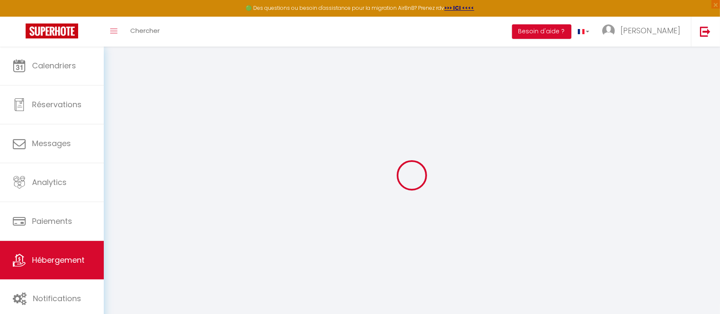
select select
checkbox input "false"
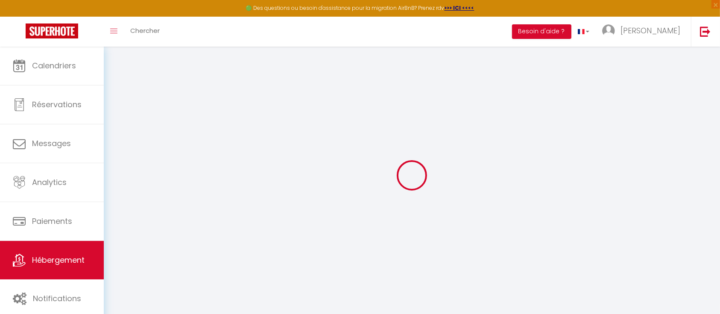
checkbox input "false"
select select
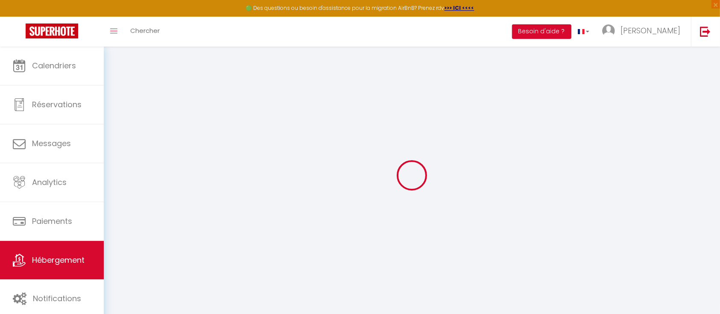
select select
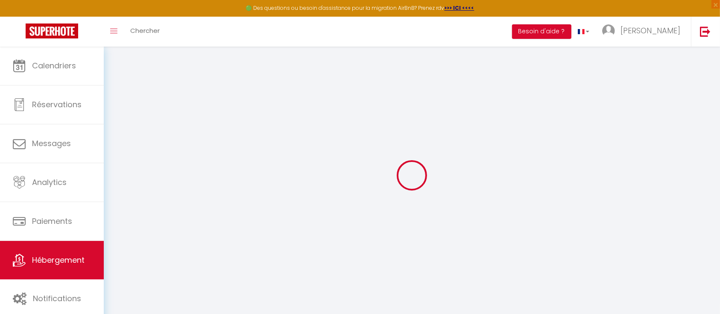
checkbox input "false"
select select
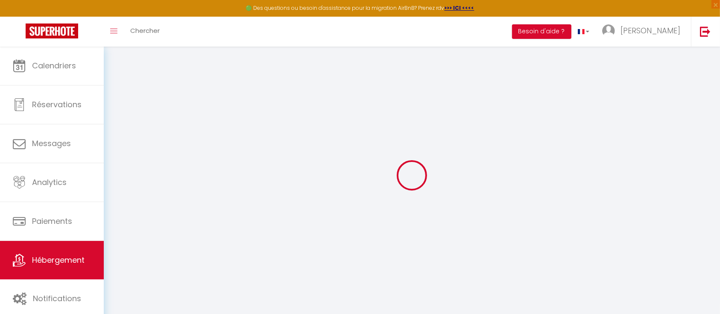
select select
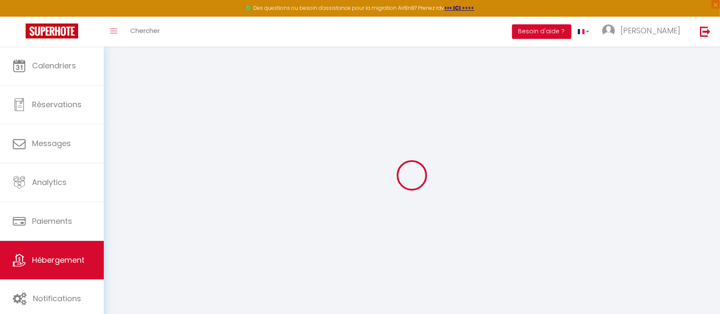
select select
checkbox input "false"
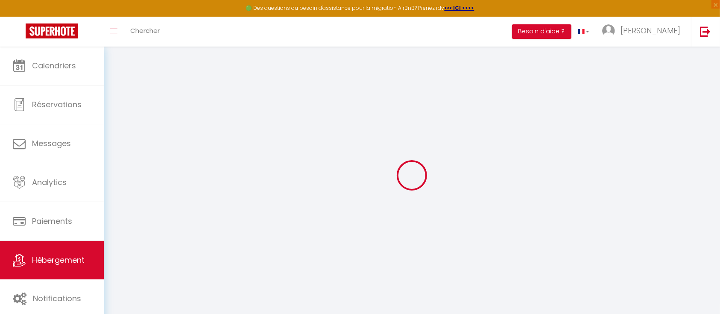
checkbox input "false"
select select
type input "Wooden house in [GEOGRAPHIC_DATA]"
type input "[PERSON_NAME]"
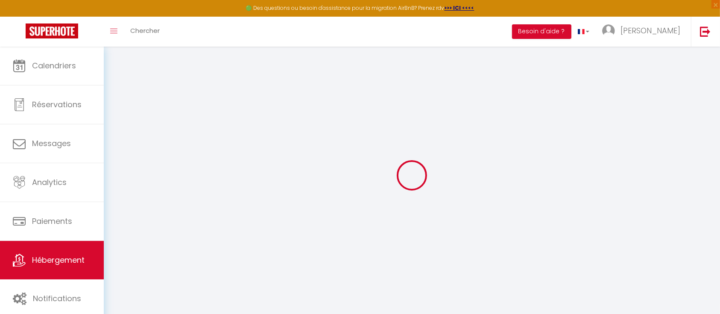
type input "[PERSON_NAME]"
type input "Popice 27"
type input "586 01"
type input "Jihlava"
select select "houses"
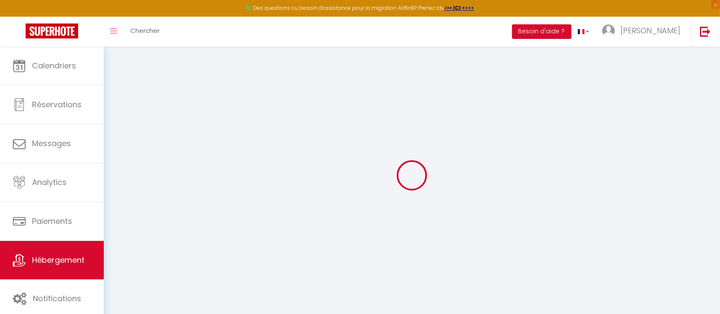
select select "8"
select select "2"
type input "180"
type input "40"
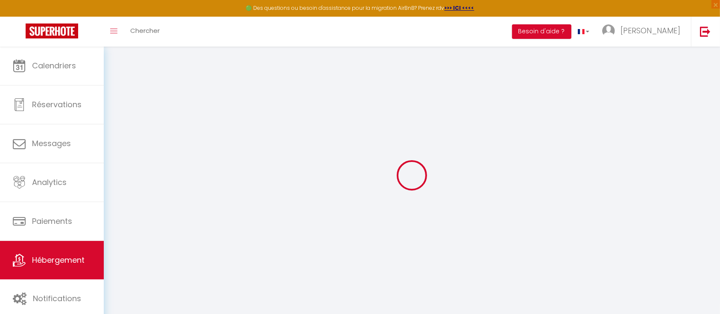
type input "1.00"
select select
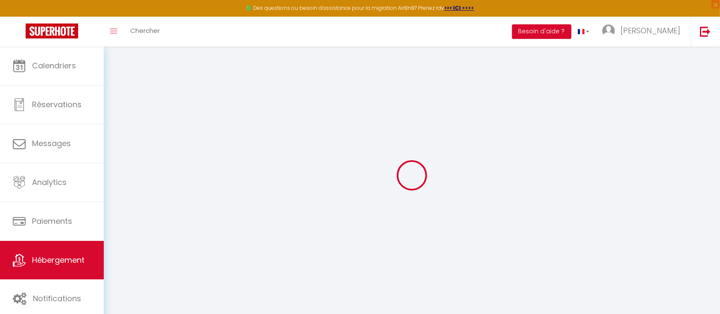
select select
type input "Popice 11"
type input "586 01"
type input "Jihlava"
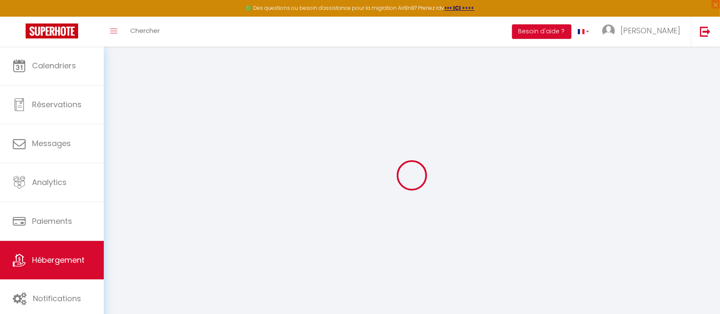
select select "59"
type input "[EMAIL_ADDRESS][DOMAIN_NAME]"
select select "16263"
checkbox input "false"
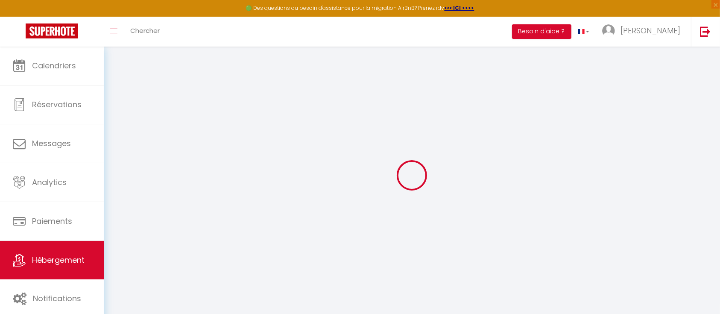
checkbox input "false"
select select
type input "0"
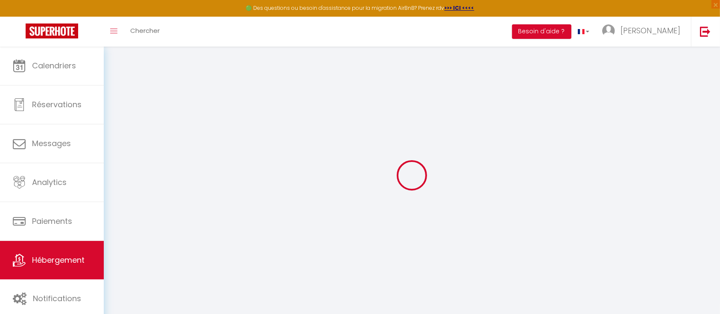
type input "0"
select select "chalet"
select select
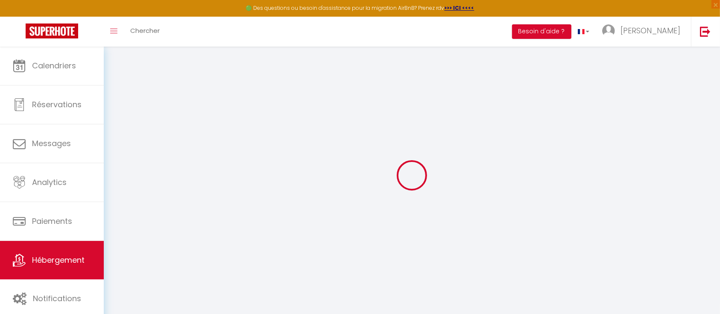
select select
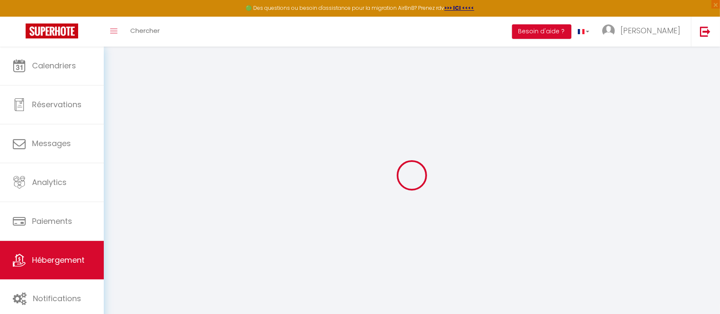
checkbox input "false"
select select
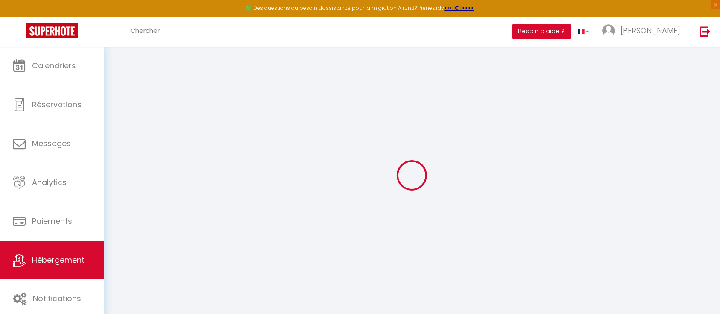
select select
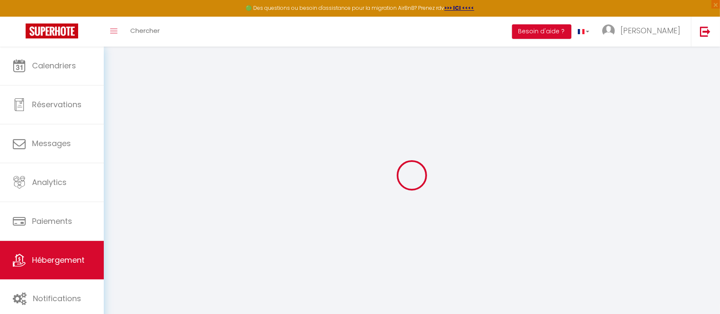
checkbox input "false"
select select
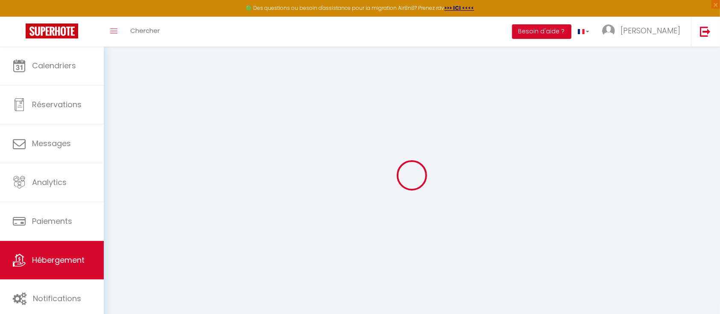
select select
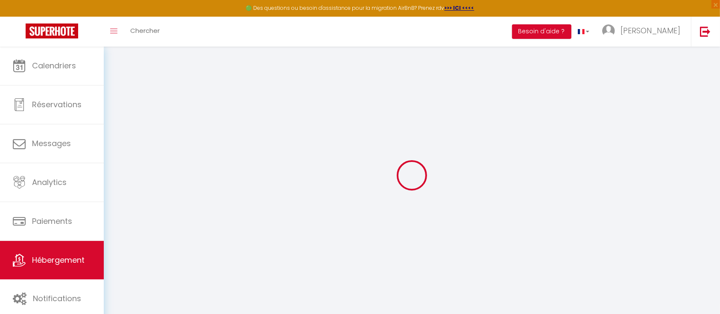
checkbox input "false"
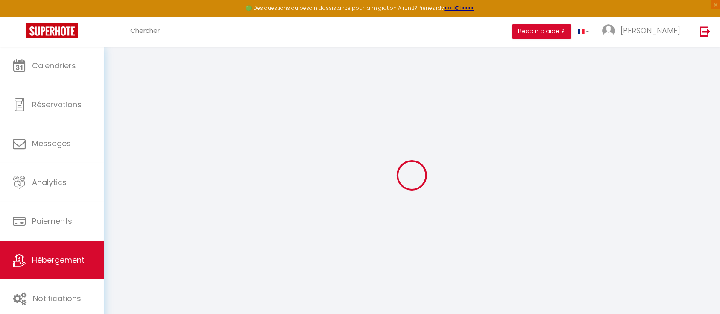
checkbox input "false"
select select "16:00"
select select "22:00"
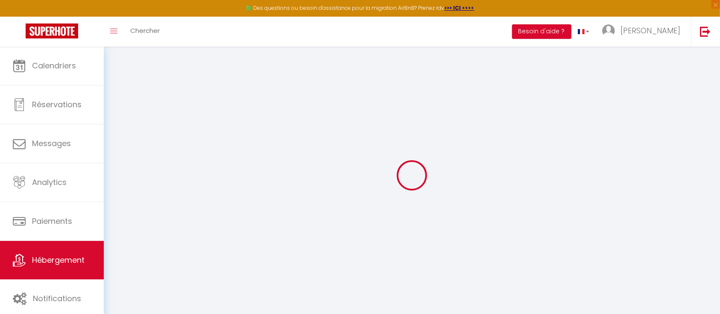
select select "11:00"
select select "30"
select select "15"
select select "23:00"
checkbox input "false"
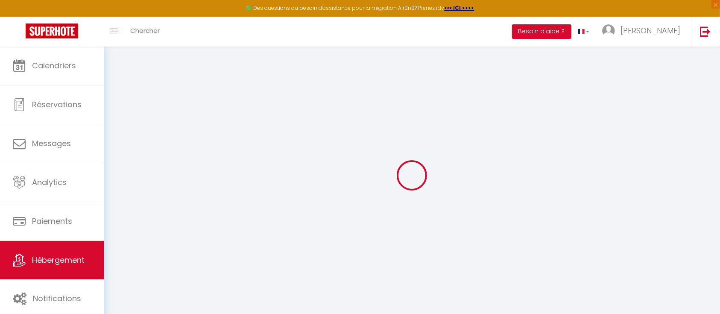
checkbox input "false"
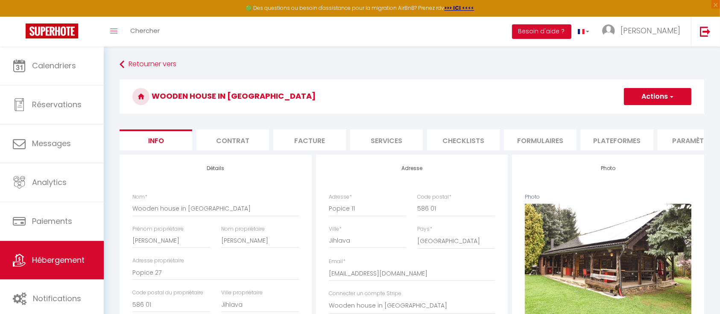
click at [232, 140] on li "Contrat" at bounding box center [233, 139] width 73 height 21
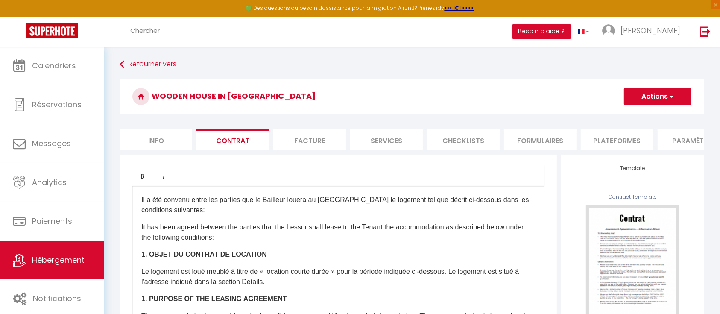
click at [331, 135] on li "Facture" at bounding box center [309, 139] width 73 height 21
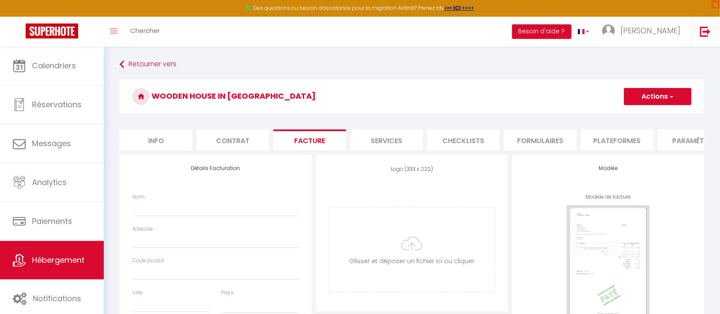
select select
click at [675, 100] on button "Actions" at bounding box center [658, 96] width 68 height 17
click at [367, 140] on li "Services" at bounding box center [386, 139] width 73 height 21
select select
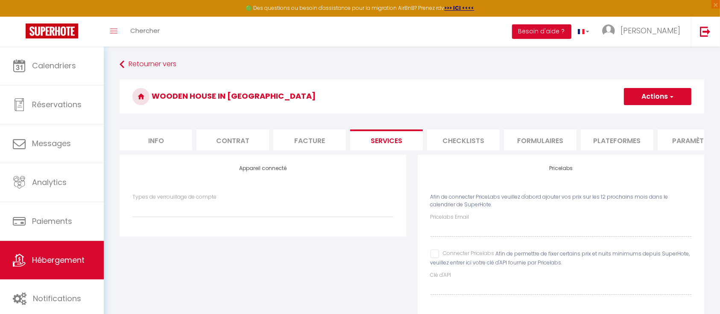
scroll to position [47, 0]
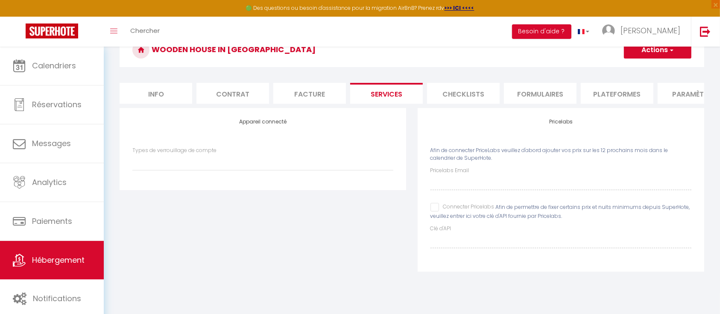
click at [185, 153] on div "Appareil connecté Types de verrouillage de compte" at bounding box center [263, 149] width 287 height 82
click at [166, 155] on label "Types de verrouillage de compte" at bounding box center [174, 151] width 84 height 8
click at [166, 162] on select "Types de verrouillage de compte" at bounding box center [262, 162] width 261 height 16
click at [464, 94] on li "Checklists" at bounding box center [463, 93] width 73 height 21
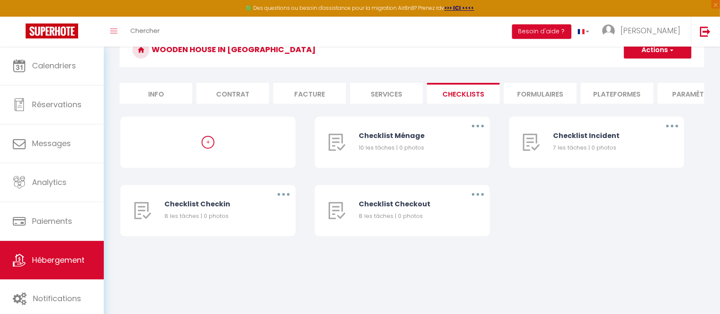
click at [527, 92] on li "Formulaires" at bounding box center [540, 93] width 73 height 21
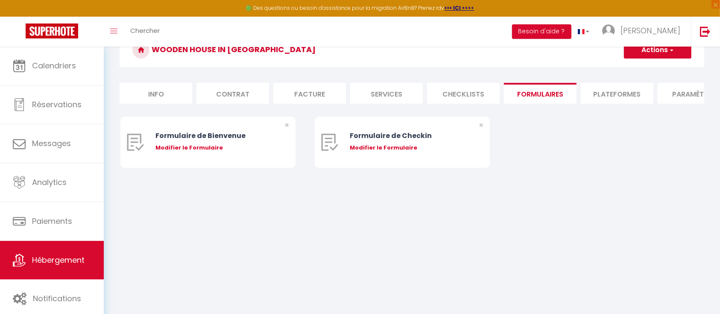
click at [611, 94] on li "Plateformes" at bounding box center [617, 93] width 73 height 21
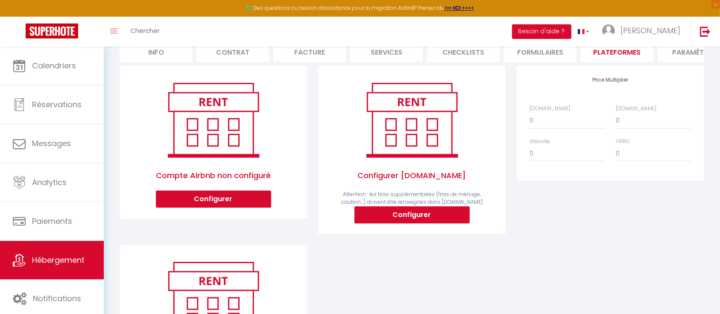
scroll to position [161, 0]
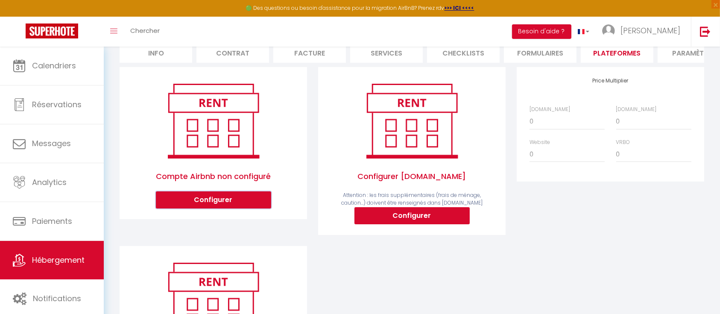
click at [225, 199] on button "Configurer" at bounding box center [213, 199] width 115 height 17
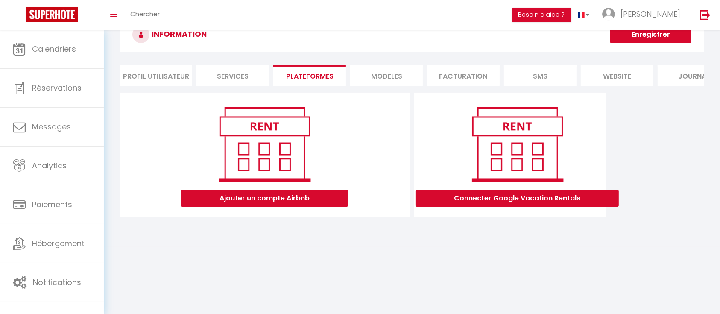
scroll to position [47, 0]
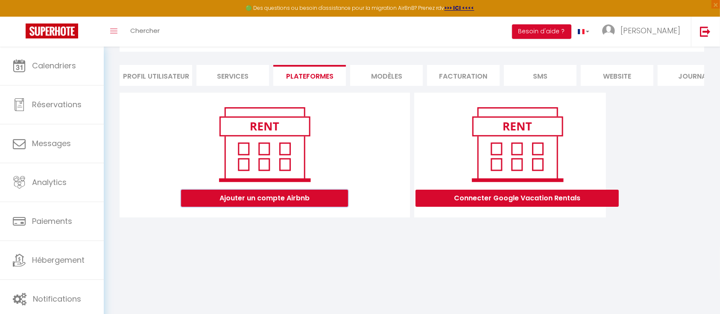
click at [226, 201] on button "Ajouter un compte Airbnb" at bounding box center [264, 198] width 167 height 17
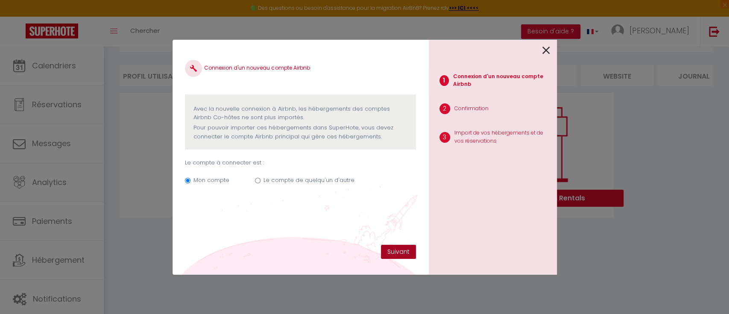
click at [398, 251] on button "Suivant" at bounding box center [398, 252] width 35 height 15
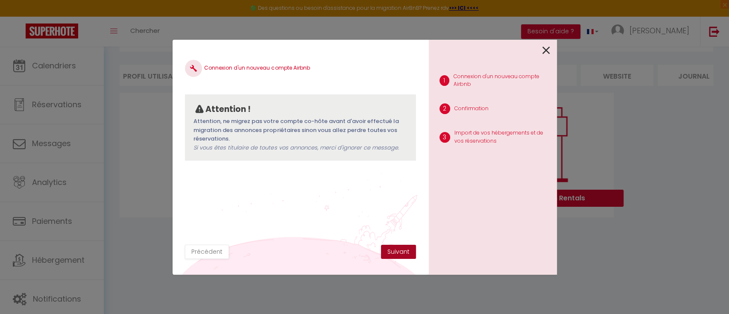
click at [399, 251] on button "Suivant" at bounding box center [398, 252] width 35 height 15
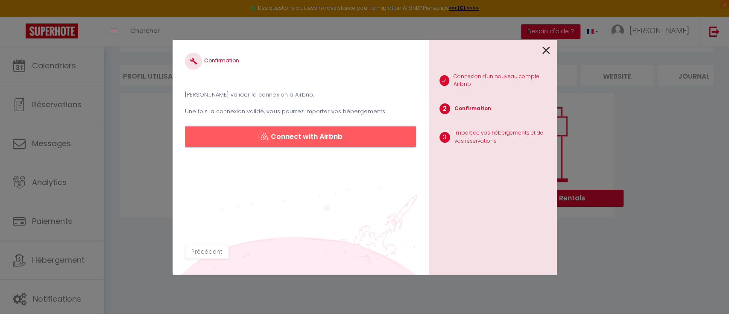
click at [346, 137] on button "Connect with Airbnb" at bounding box center [300, 136] width 231 height 21
click at [76, 210] on div "Confirmation [PERSON_NAME] valider la connexion à Airbnb. Une fois la connexion…" at bounding box center [364, 157] width 729 height 314
drag, startPoint x: 547, startPoint y: 45, endPoint x: 540, endPoint y: 54, distance: 11.3
click at [547, 45] on icon at bounding box center [547, 50] width 8 height 13
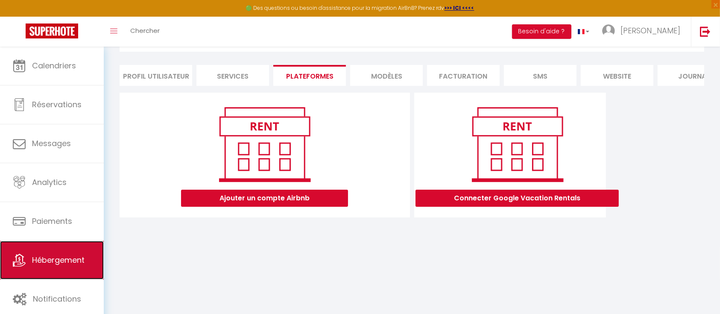
click at [58, 265] on link "Hébergement" at bounding box center [52, 260] width 104 height 38
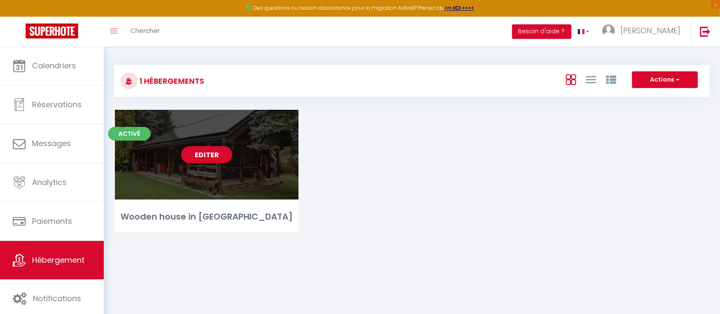
click at [201, 163] on link "Editer" at bounding box center [206, 154] width 51 height 17
select select "3"
select select "2"
select select "1"
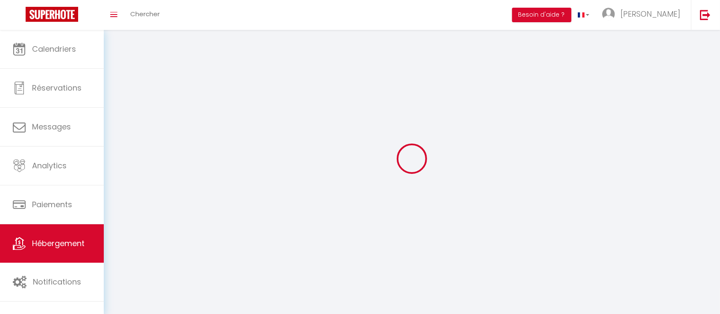
select select
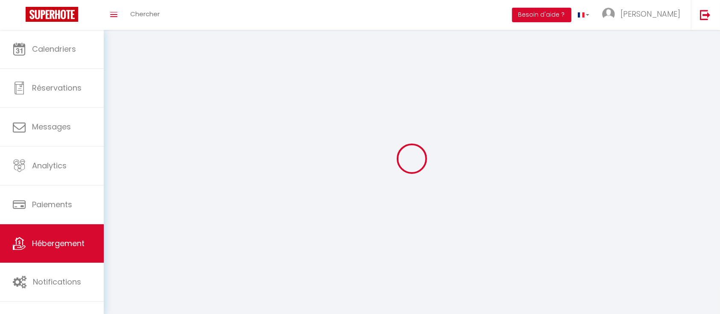
select select
checkbox input "false"
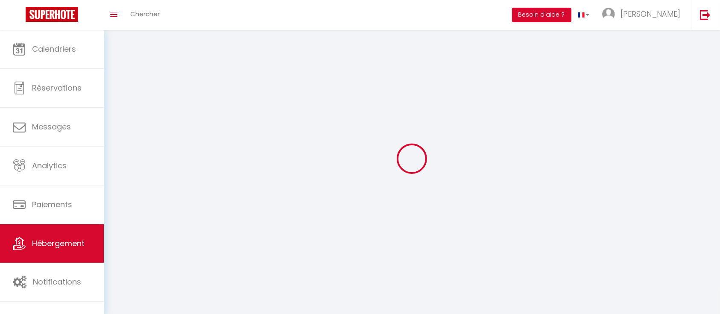
select select
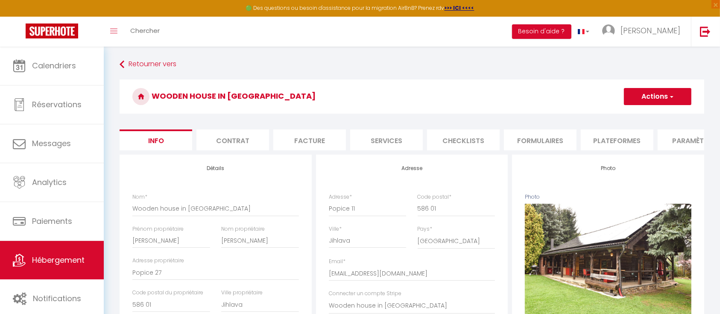
click at [462, 134] on li "Checklists" at bounding box center [463, 139] width 73 height 21
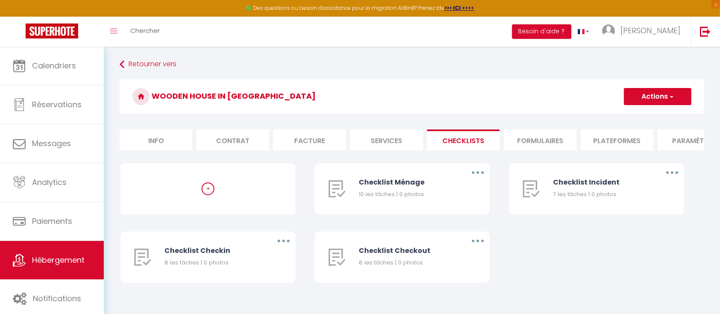
click at [392, 137] on li "Services" at bounding box center [386, 139] width 73 height 21
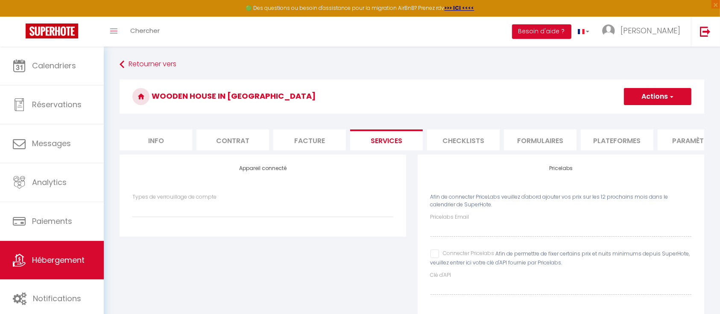
click at [559, 130] on li "Formulaires" at bounding box center [540, 139] width 73 height 21
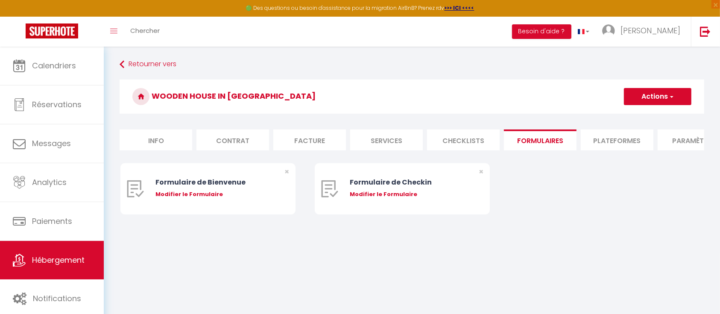
click at [618, 138] on li "Plateformes" at bounding box center [617, 139] width 73 height 21
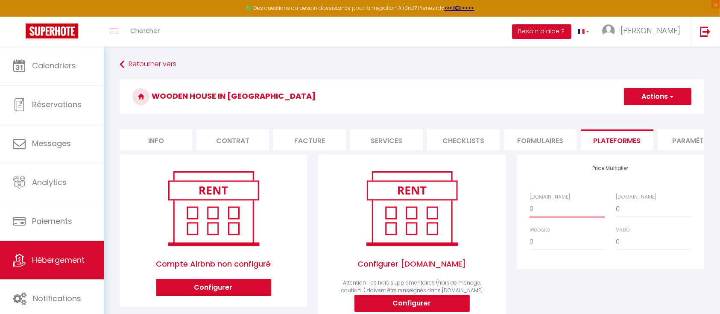
click at [548, 217] on select "0 + 1 % + 2 % + 3 % + 4 % + 5 % + 6 % + 7 % + 8 % + 9 %" at bounding box center [567, 209] width 75 height 16
click at [530, 209] on select "0 + 1 % + 2 % + 3 % + 4 % + 5 % + 6 % + 7 % + 8 % + 9 %" at bounding box center [567, 209] width 75 height 16
click at [643, 215] on select "0 + 1 % + 2 % + 3 % + 4 % + 5 % + 6 % + 7 % + 8 % + 9 %" at bounding box center [654, 209] width 75 height 16
click at [617, 209] on select "0 + 1 % + 2 % + 3 % + 4 % + 5 % + 6 % + 7 % + 8 % + 9 %" at bounding box center [654, 209] width 75 height 16
click at [552, 243] on select "0 + 1 % + 2 % + 3 % + 4 % + 5 % + 6 % + 7 % + 8 % + 9 %" at bounding box center [567, 242] width 75 height 16
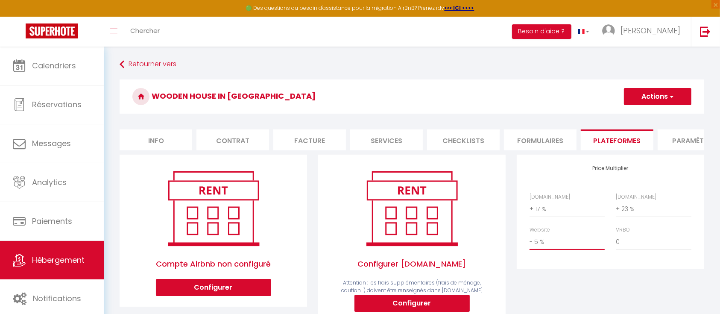
click at [530, 242] on select "0 + 1 % + 2 % + 3 % + 4 % + 5 % + 6 % + 7 % + 8 % + 9 %" at bounding box center [567, 242] width 75 height 16
click at [638, 244] on select "0 + 1 % + 2 % + 3 % + 4 % + 5 % + 6 % + 7 % + 8 % + 9 %" at bounding box center [654, 242] width 75 height 16
click at [617, 242] on select "0 + 1 % + 2 % + 3 % + 4 % + 5 % + 6 % + 7 % + 8 % + 9 %" at bounding box center [654, 242] width 75 height 16
click at [675, 87] on h3 "Wooden house in [GEOGRAPHIC_DATA]" at bounding box center [412, 96] width 585 height 34
click at [675, 93] on button "Actions" at bounding box center [658, 96] width 68 height 17
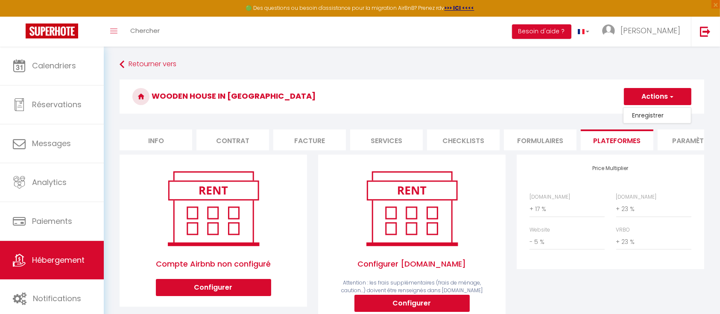
click at [664, 116] on link "Enregistrer" at bounding box center [658, 115] width 68 height 11
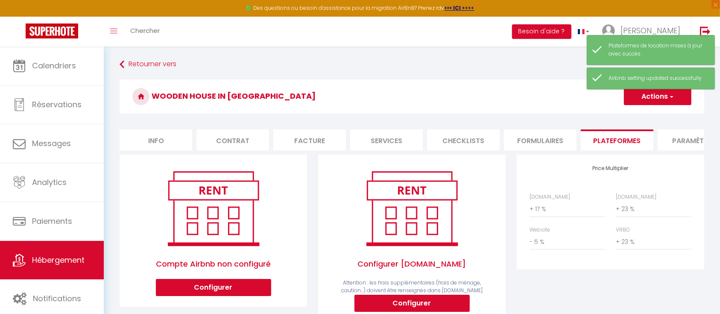
click at [530, 140] on li "Formulaires" at bounding box center [540, 139] width 73 height 21
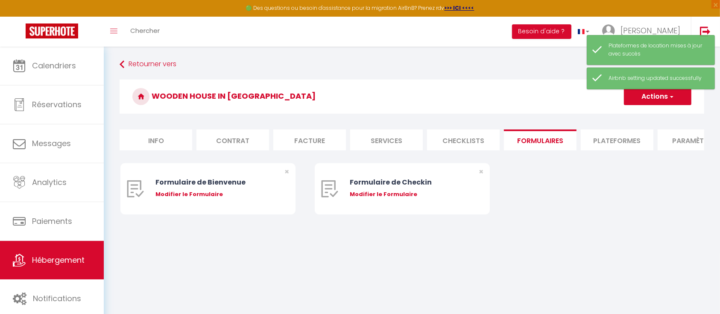
click at [607, 136] on li "Plateformes" at bounding box center [617, 139] width 73 height 21
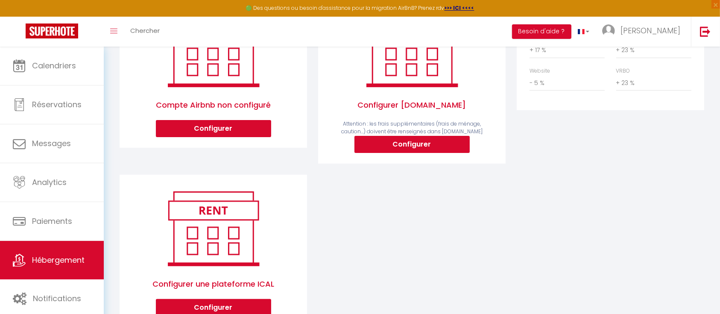
scroll to position [144, 0]
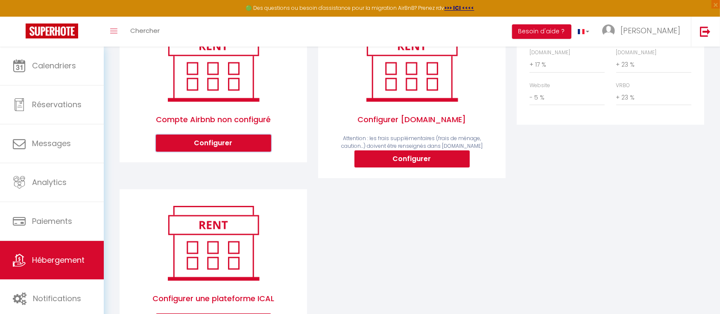
click at [230, 148] on button "Configurer" at bounding box center [213, 143] width 115 height 17
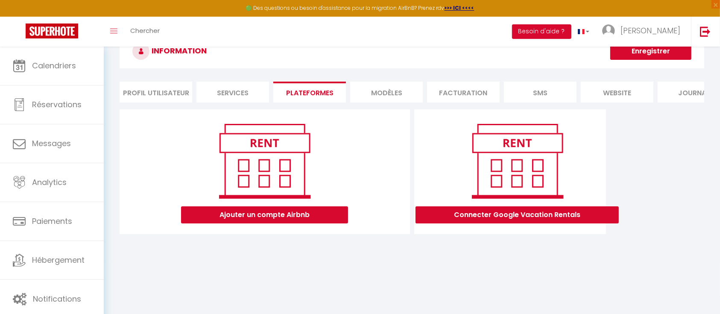
scroll to position [47, 0]
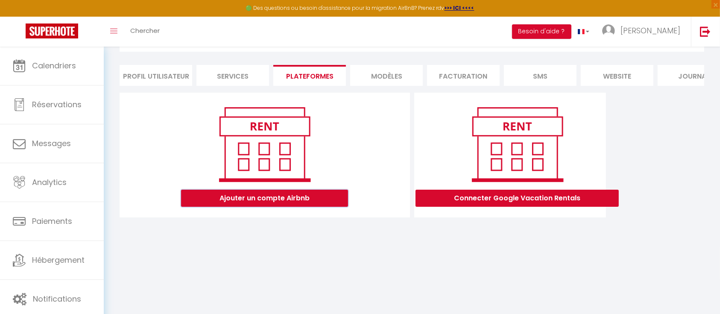
click at [264, 205] on button "Ajouter un compte Airbnb" at bounding box center [264, 198] width 167 height 17
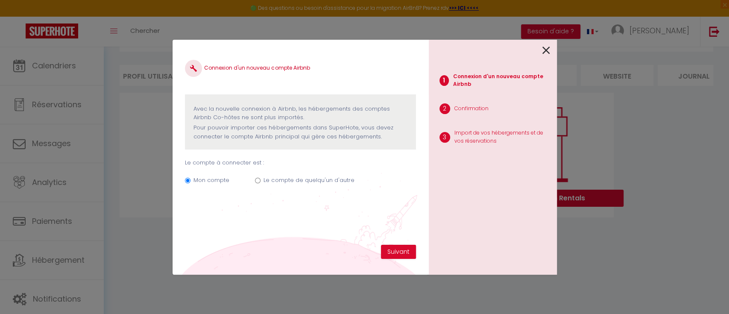
click at [548, 58] on link at bounding box center [547, 50] width 8 height 18
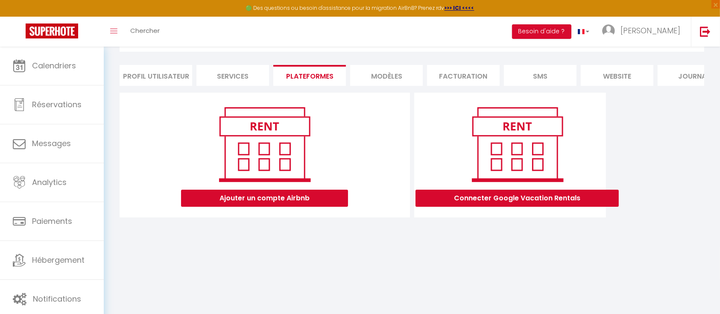
click at [314, 69] on li "Plateformes" at bounding box center [309, 75] width 73 height 21
click at [232, 67] on li "Services" at bounding box center [233, 75] width 73 height 21
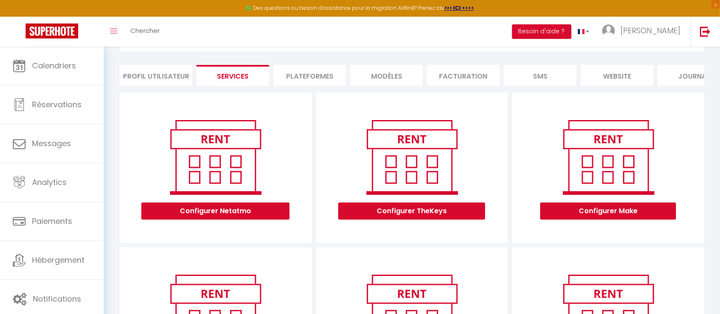
click at [329, 77] on li "Plateformes" at bounding box center [309, 75] width 73 height 21
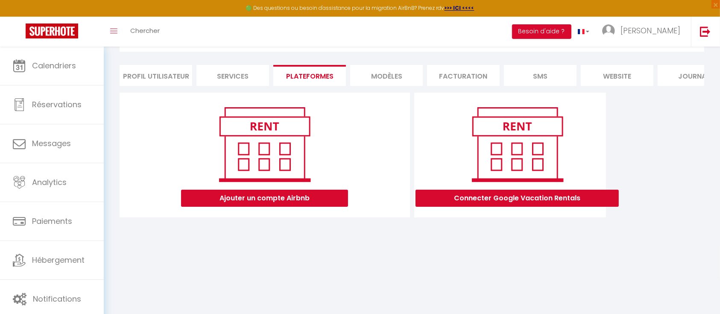
click at [338, 240] on div "INFORMATION Enregistrer Profil Utilisateur Services Plateformes MODÈLES Factura…" at bounding box center [412, 123] width 617 height 247
click at [382, 79] on li "MODÈLES" at bounding box center [386, 75] width 73 height 21
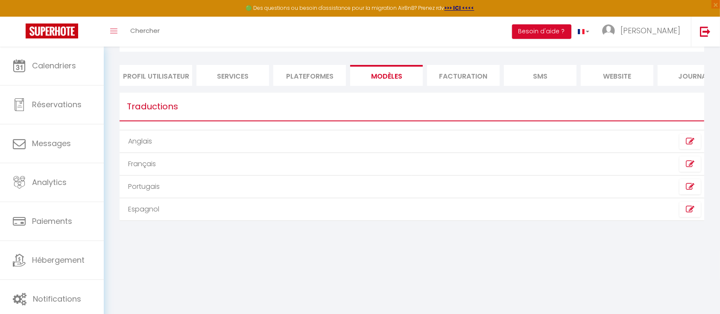
click at [448, 73] on li "Facturation" at bounding box center [463, 75] width 73 height 21
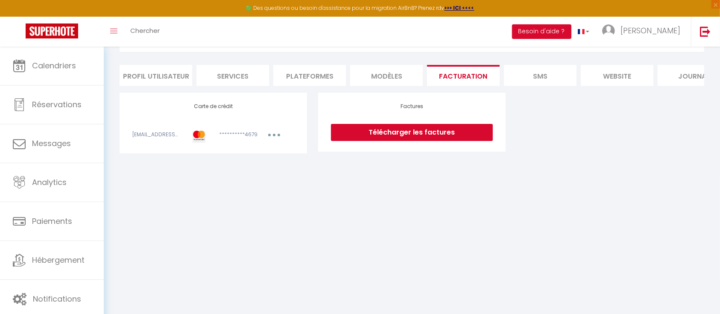
click at [517, 75] on li "SMS" at bounding box center [540, 75] width 73 height 21
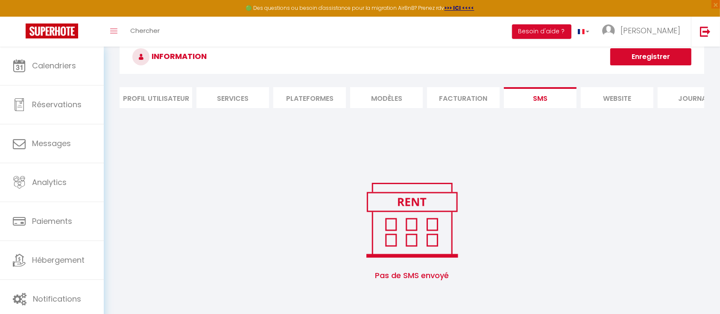
scroll to position [47, 0]
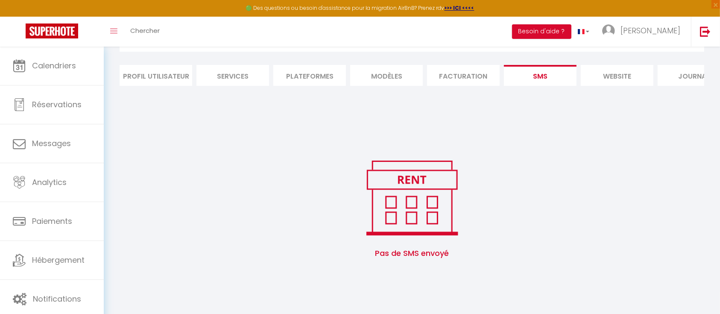
click at [433, 179] on img at bounding box center [412, 198] width 109 height 82
click at [612, 71] on li "website" at bounding box center [617, 75] width 73 height 21
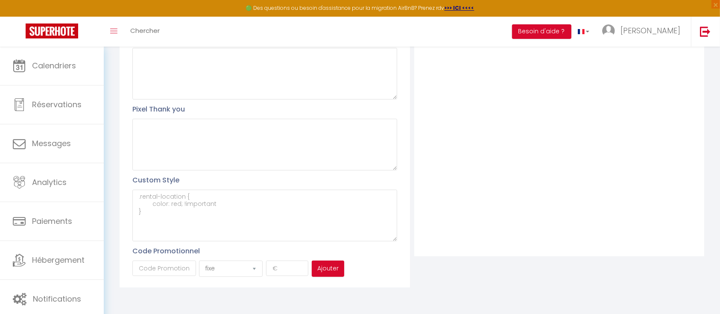
scroll to position [226, 0]
click at [149, 265] on input "text" at bounding box center [164, 268] width 64 height 15
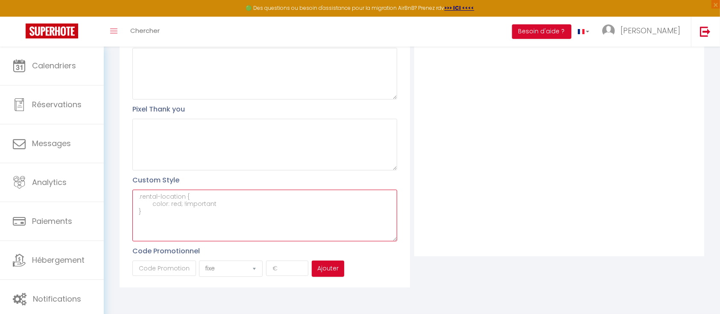
click at [215, 217] on textarea at bounding box center [264, 216] width 264 height 52
drag, startPoint x: 250, startPoint y: 215, endPoint x: 120, endPoint y: 184, distance: 134.3
click at [120, 185] on div "Profil Utilisateur Pixel head Pixel body Pixel Thank you Custom Style Code Prom…" at bounding box center [265, 106] width 290 height 364
click at [182, 201] on textarea at bounding box center [264, 216] width 264 height 52
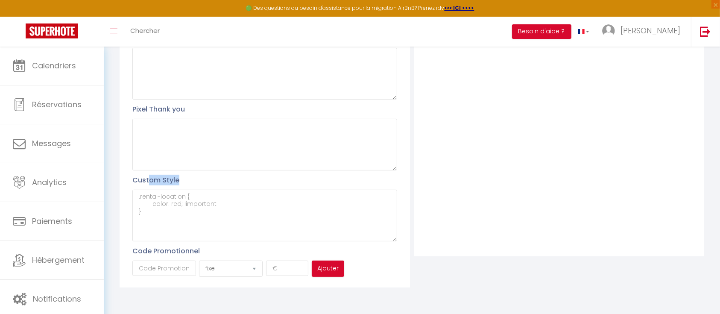
drag, startPoint x: 149, startPoint y: 184, endPoint x: 202, endPoint y: 210, distance: 59.4
click at [202, 210] on div "Custom Style" at bounding box center [264, 208] width 264 height 67
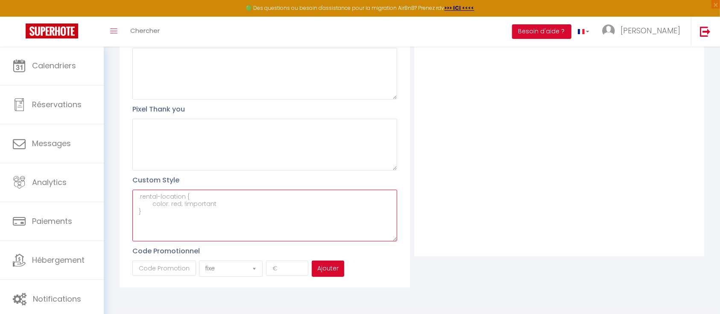
click at [208, 205] on textarea at bounding box center [264, 216] width 264 height 52
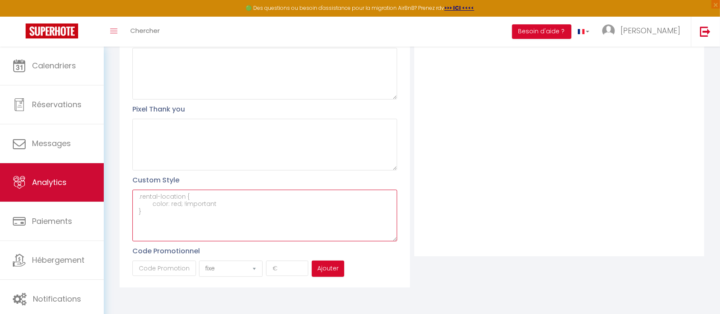
drag, startPoint x: 248, startPoint y: 217, endPoint x: 100, endPoint y: 199, distance: 149.4
click at [100, 199] on div "🟢 Des questions ou besoin d'assistance pour la migration AirBnB? Prenez rdv >>>…" at bounding box center [360, 71] width 720 height 486
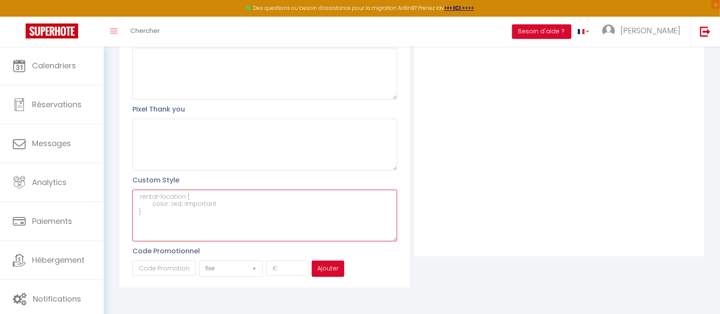
click at [186, 210] on textarea at bounding box center [264, 216] width 264 height 52
paste textarea "[URL][DOMAIN_NAME][PERSON_NAME]"
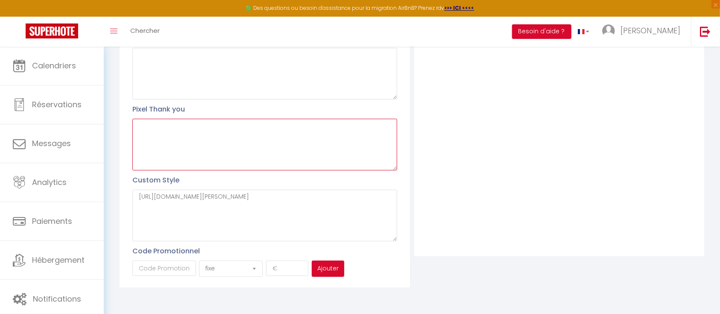
click at [212, 138] on textarea at bounding box center [264, 145] width 264 height 52
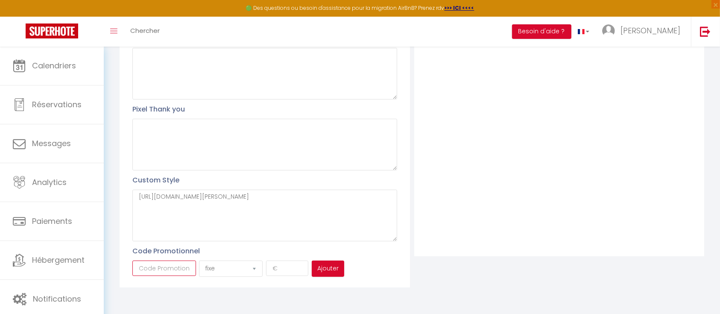
click at [159, 267] on input "text" at bounding box center [164, 268] width 64 height 15
click at [221, 266] on select "fixe pourcentage" at bounding box center [231, 269] width 64 height 16
click at [485, 211] on div "Filtre Nouveau groupe" at bounding box center [559, 90] width 290 height 333
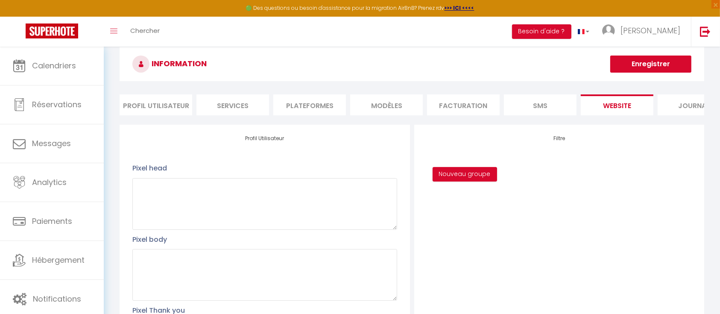
scroll to position [0, 0]
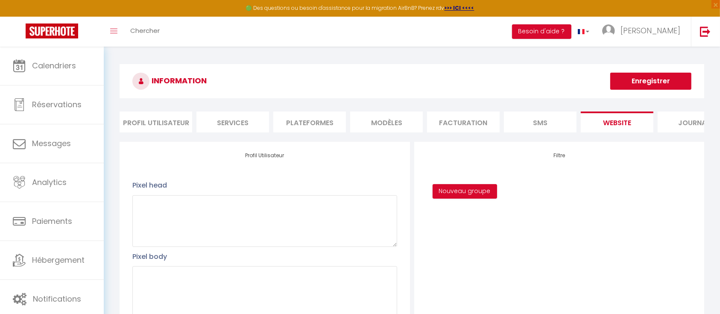
click at [663, 79] on button "Enregistrer" at bounding box center [651, 81] width 81 height 17
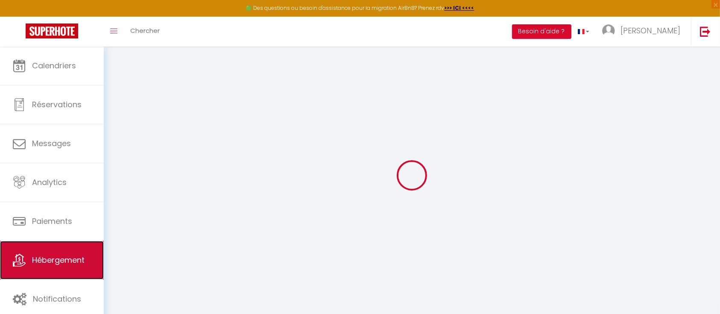
click at [25, 248] on link "Hébergement" at bounding box center [52, 260] width 104 height 38
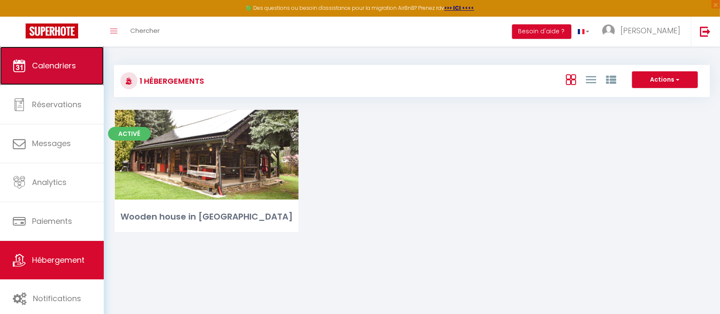
click at [48, 74] on link "Calendriers" at bounding box center [52, 66] width 104 height 38
